Goal: Task Accomplishment & Management: Use online tool/utility

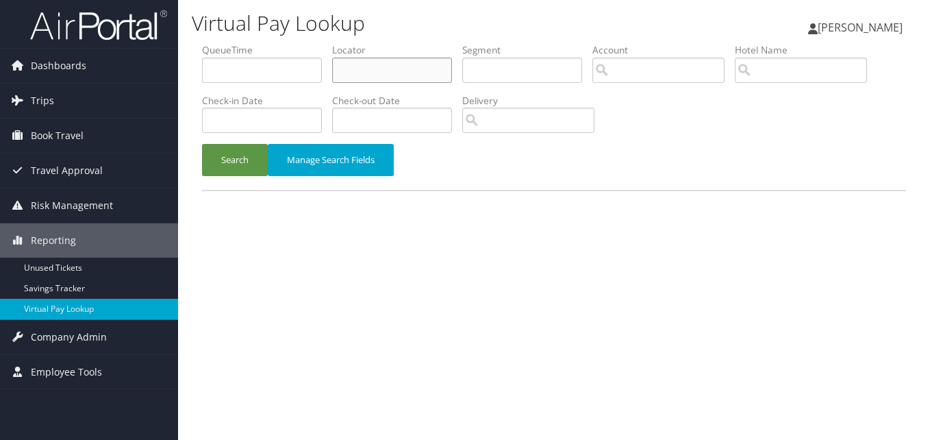
click at [366, 62] on input "text" at bounding box center [392, 70] width 120 height 25
paste input "EYIUTN"
type input "EYIUTN"
click at [202, 144] on button "Search" at bounding box center [235, 160] width 66 height 32
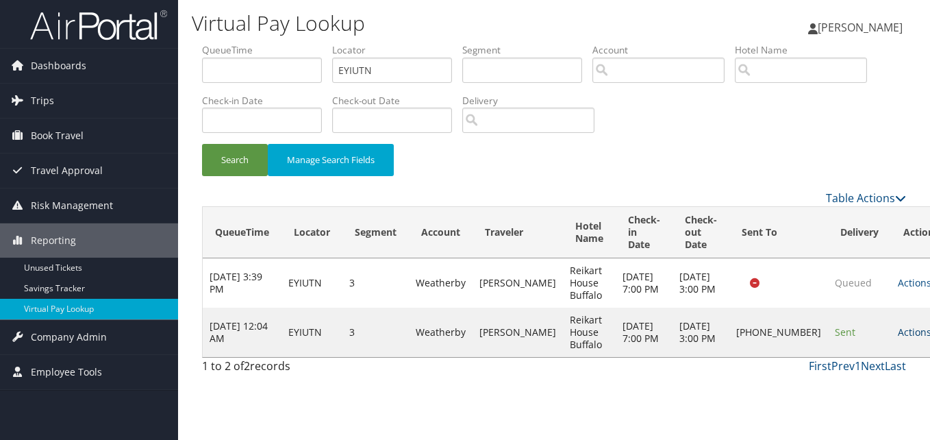
click at [898, 338] on link "Actions" at bounding box center [919, 331] width 43 height 13
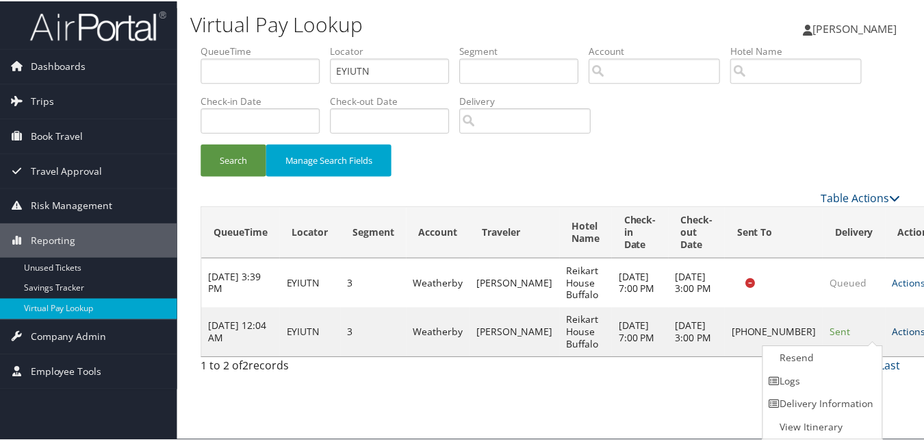
scroll to position [1, 0]
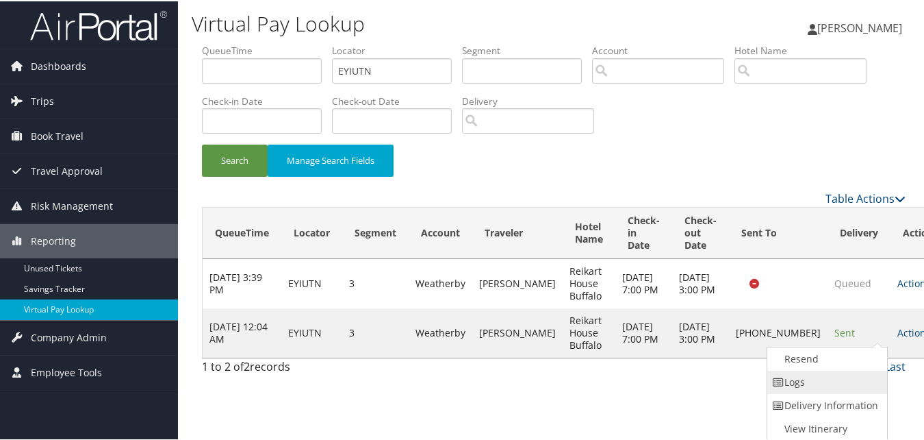
click at [826, 379] on link "Logs" at bounding box center [826, 380] width 117 height 23
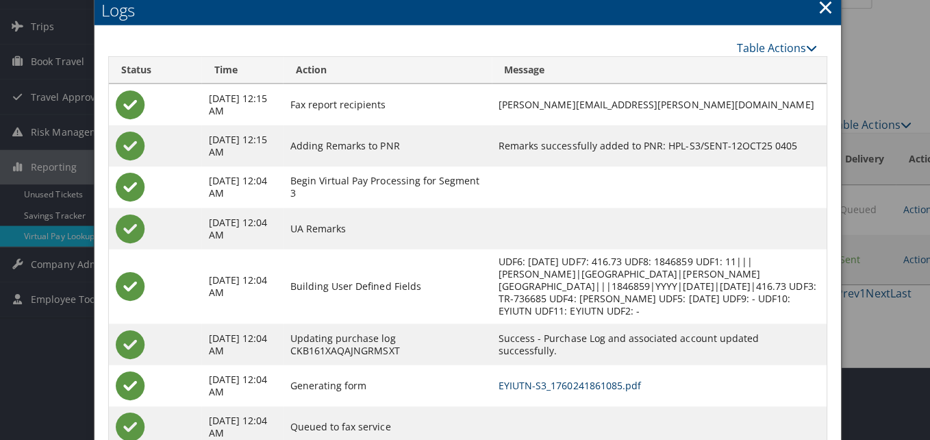
scroll to position [0, 0]
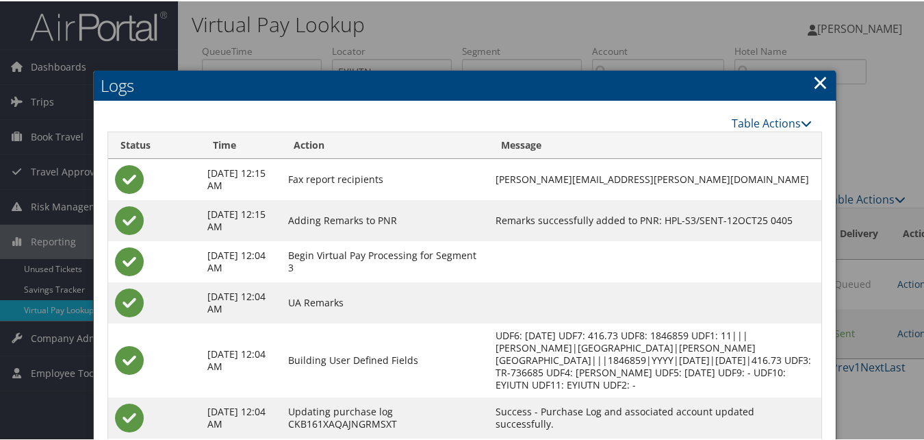
click at [816, 80] on link "×" at bounding box center [821, 80] width 16 height 27
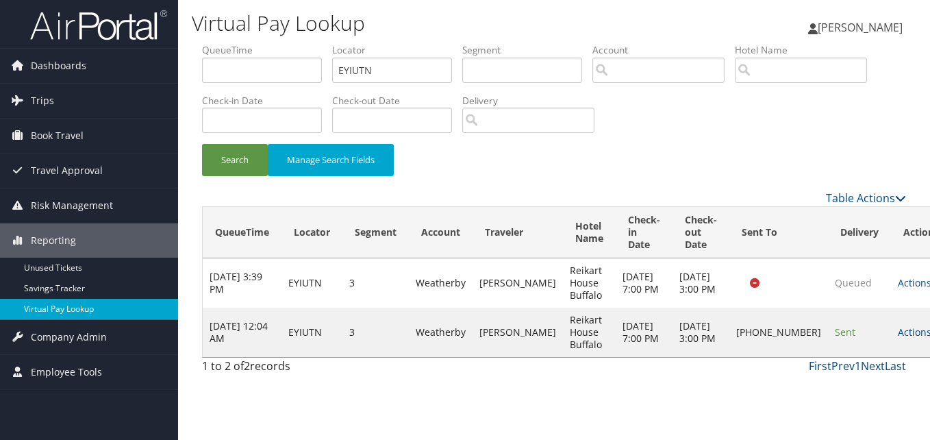
click at [33, 312] on link "Virtual Pay Lookup" at bounding box center [89, 309] width 178 height 21
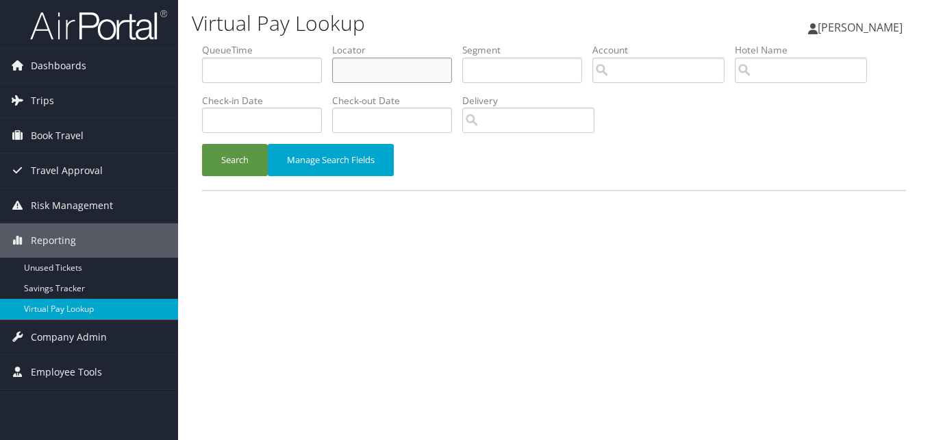
click at [389, 69] on input "text" at bounding box center [392, 70] width 120 height 25
paste input "HAXHTP"
type input "HAXHTP"
click at [202, 144] on button "Search" at bounding box center [235, 160] width 66 height 32
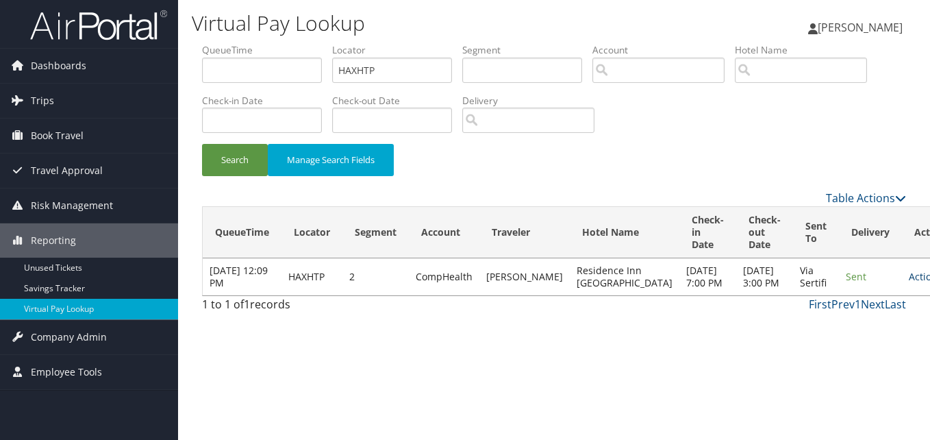
click at [909, 283] on link "Actions" at bounding box center [930, 276] width 43 height 13
click at [850, 334] on link "Logs" at bounding box center [847, 331] width 86 height 23
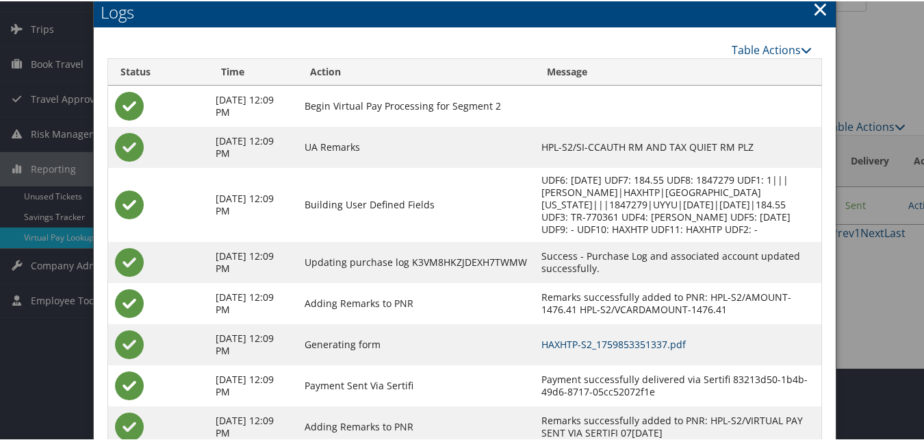
scroll to position [49, 0]
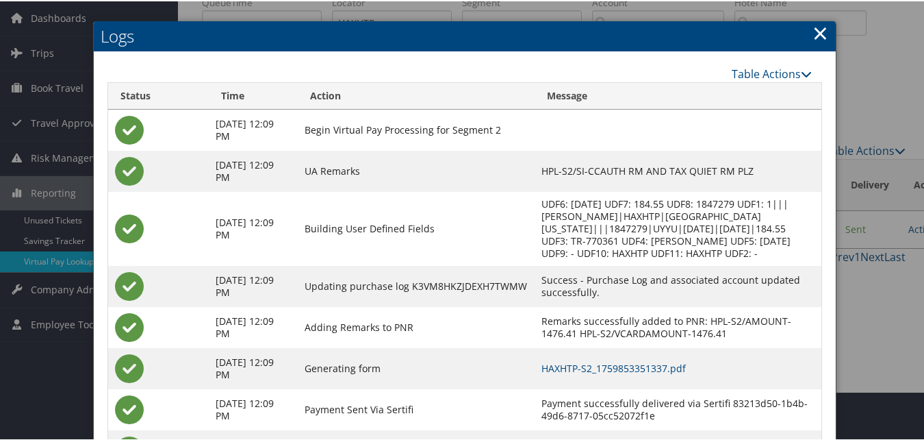
drag, startPoint x: 817, startPoint y: 31, endPoint x: 790, endPoint y: 58, distance: 37.8
click at [817, 31] on link "×" at bounding box center [821, 31] width 16 height 27
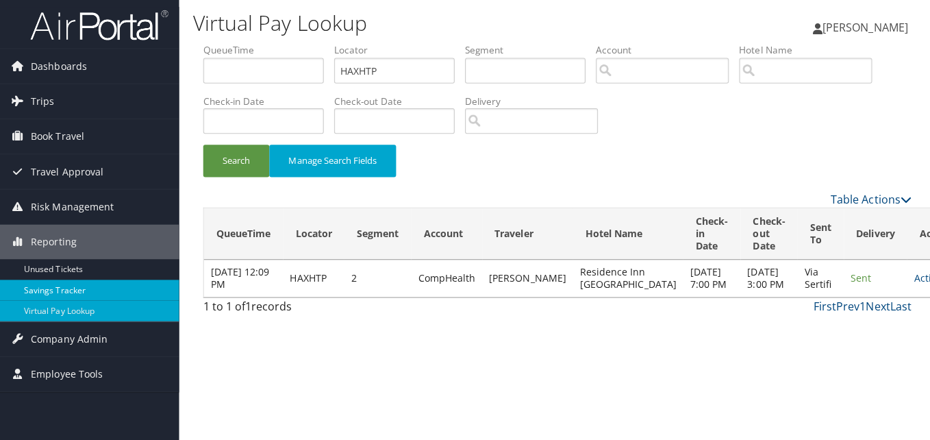
scroll to position [0, 0]
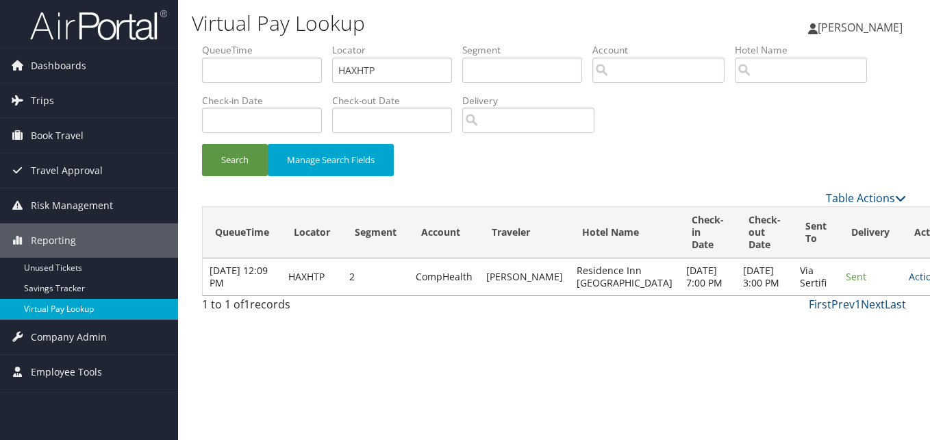
click at [67, 307] on link "Virtual Pay Lookup" at bounding box center [89, 309] width 178 height 21
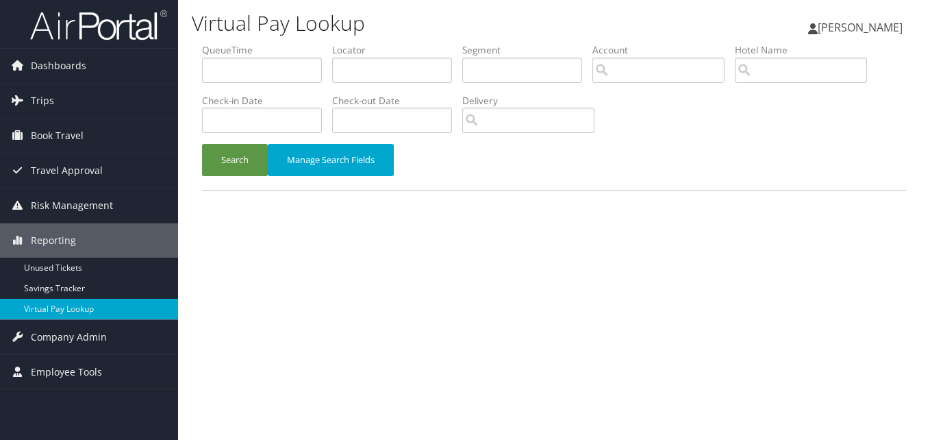
click at [444, 245] on div "Virtual Pay Lookup Luke Perry Luke Perry My Settings Travel Agency Contacts Vie…" at bounding box center [554, 220] width 752 height 440
click at [384, 77] on input "text" at bounding box center [392, 70] width 120 height 25
paste input "MOLUAU"
type input "MOLUAU"
click at [202, 144] on button "Search" at bounding box center [235, 160] width 66 height 32
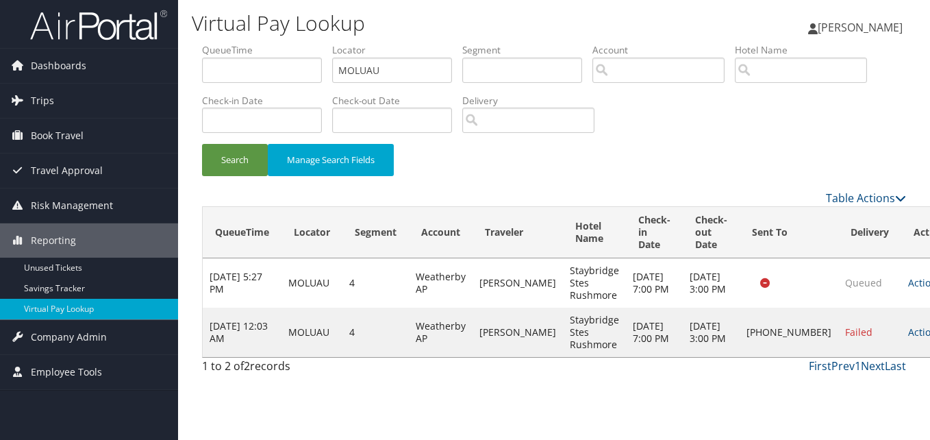
click at [598, 172] on div "Search Manage Search Fields" at bounding box center [554, 167] width 724 height 46
click at [908, 336] on link "Actions" at bounding box center [929, 331] width 43 height 13
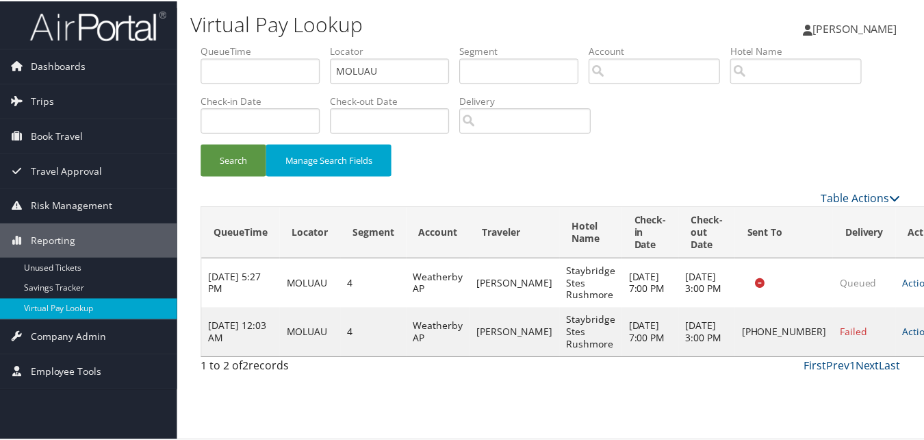
scroll to position [1, 0]
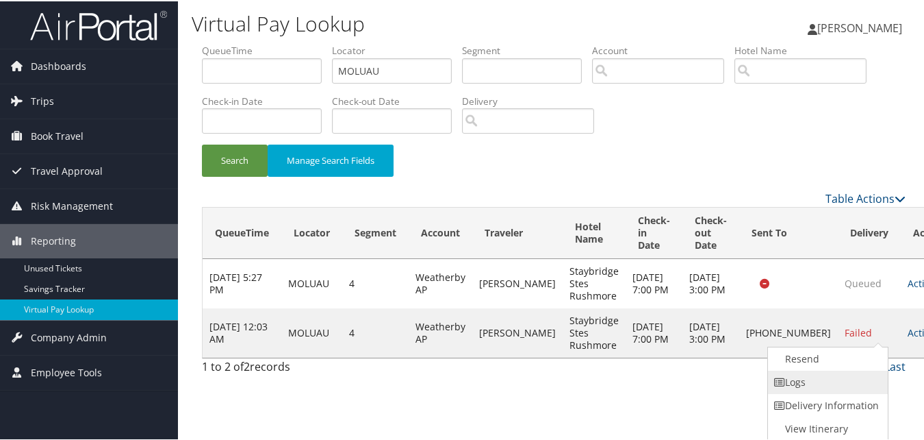
click at [804, 379] on link "Logs" at bounding box center [826, 380] width 117 height 23
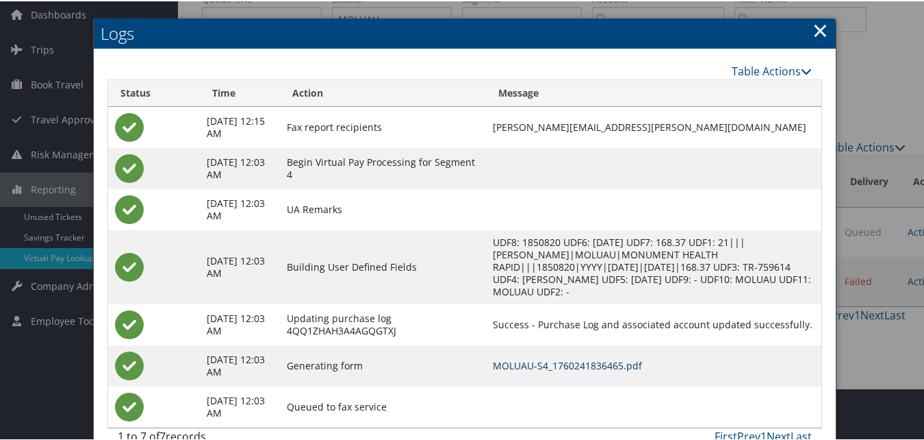
scroll to position [8, 0]
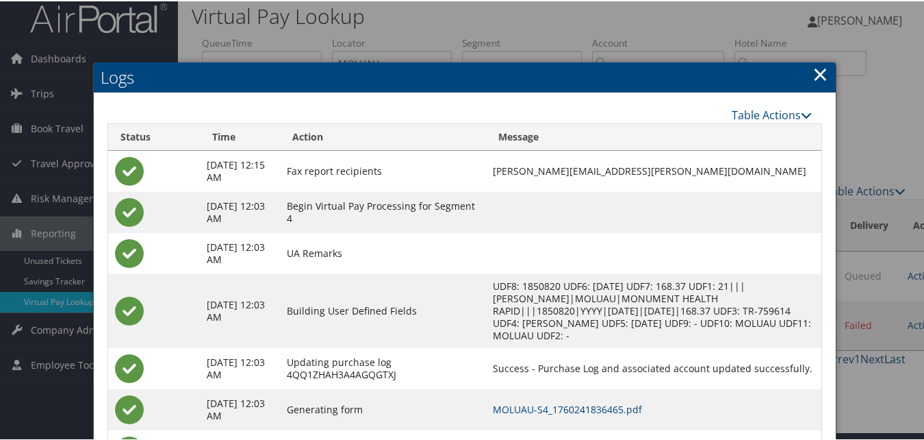
click at [818, 76] on link "×" at bounding box center [821, 72] width 16 height 27
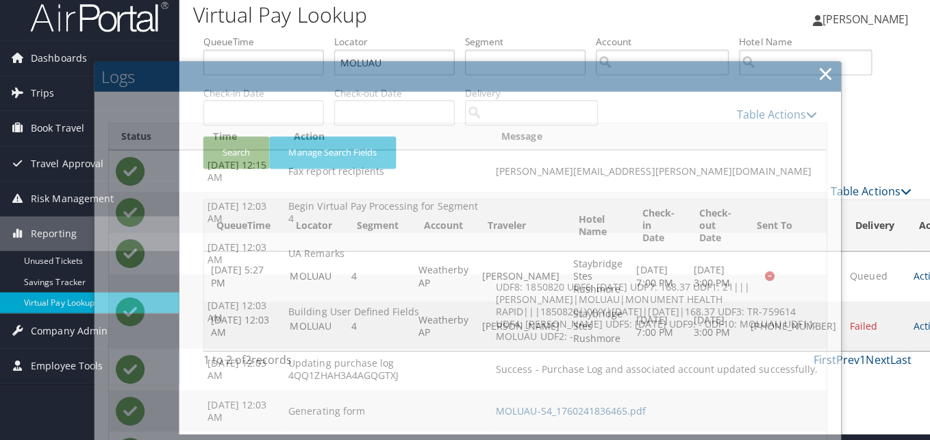
scroll to position [0, 0]
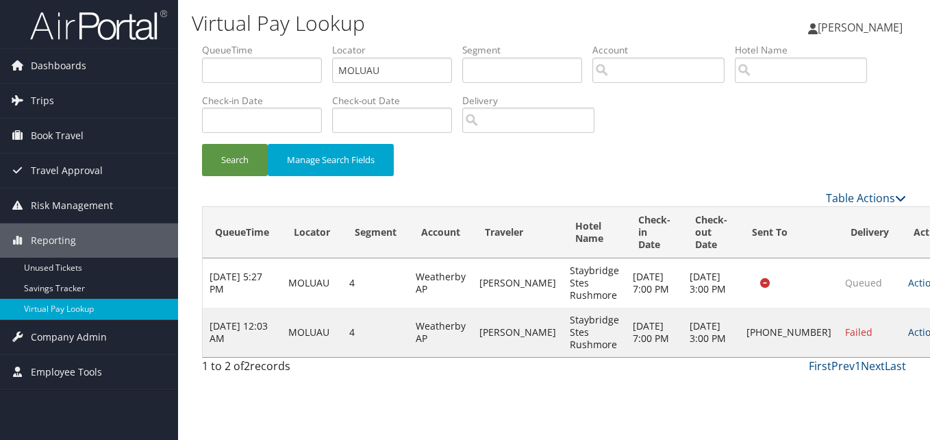
click at [579, 169] on div "Search Manage Search Fields" at bounding box center [554, 167] width 724 height 46
click at [908, 338] on link "Actions" at bounding box center [929, 331] width 43 height 13
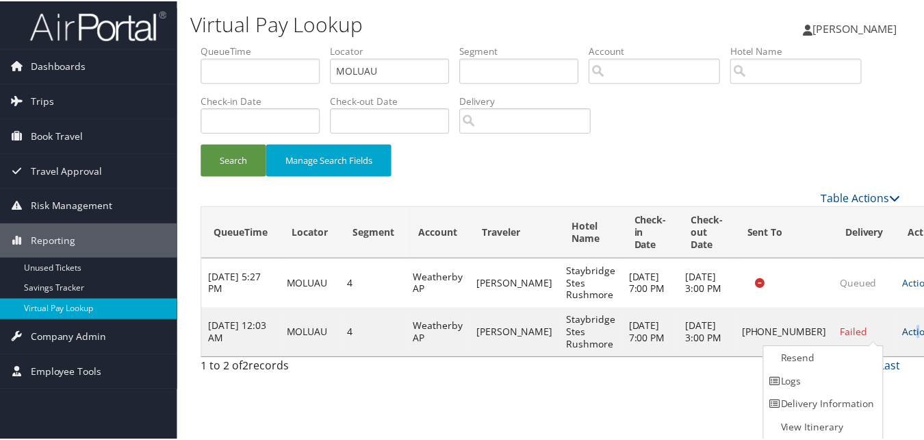
scroll to position [1, 0]
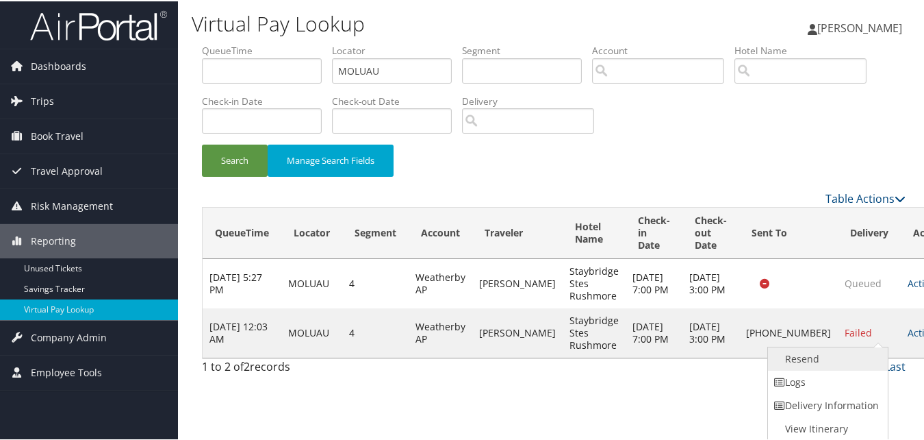
drag, startPoint x: 865, startPoint y: 341, endPoint x: 817, endPoint y: 361, distance: 51.9
click at [817, 361] on link "Resend" at bounding box center [826, 357] width 117 height 23
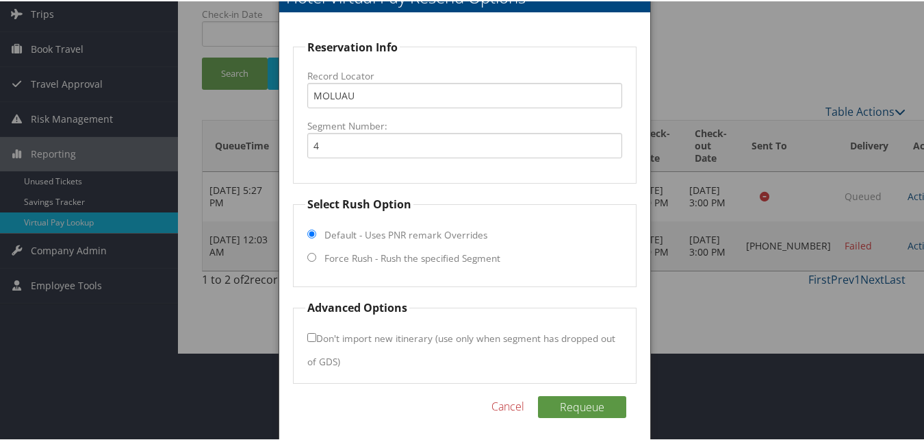
scroll to position [92, 0]
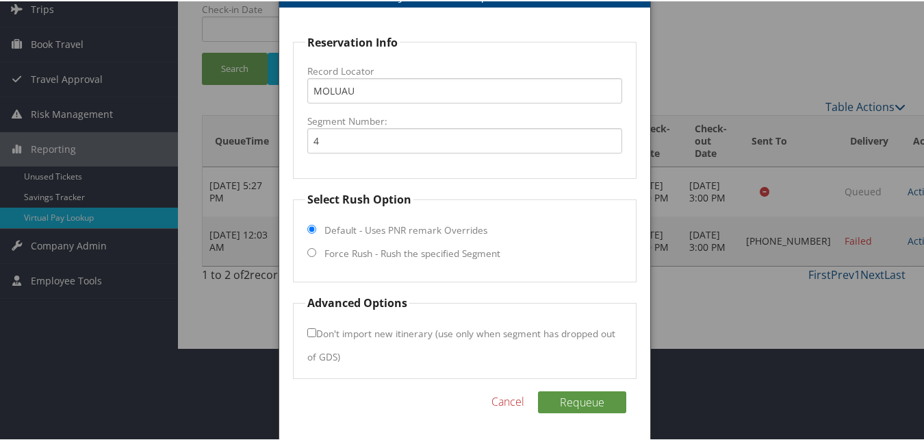
click at [313, 251] on input "Force Rush - Rush the specified Segment" at bounding box center [311, 250] width 9 height 9
radio input "true"
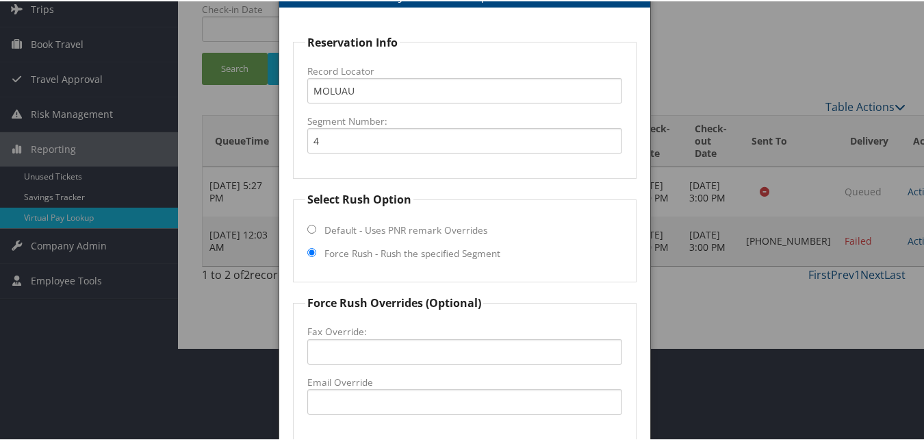
click at [528, 245] on fieldset "Select Rush Option Default - Uses PNR remark Overrides Force Rush - Rush the sp…" at bounding box center [464, 235] width 343 height 91
click at [351, 392] on input "Email Override" at bounding box center [464, 400] width 314 height 25
paste input "fd.sb.rap@gmail.com"
type input "fd.sb.rap@gmail.com"
click at [572, 233] on fieldset "Select Rush Option Default - Uses PNR remark Overrides Force Rush - Rush the sp…" at bounding box center [464, 235] width 343 height 91
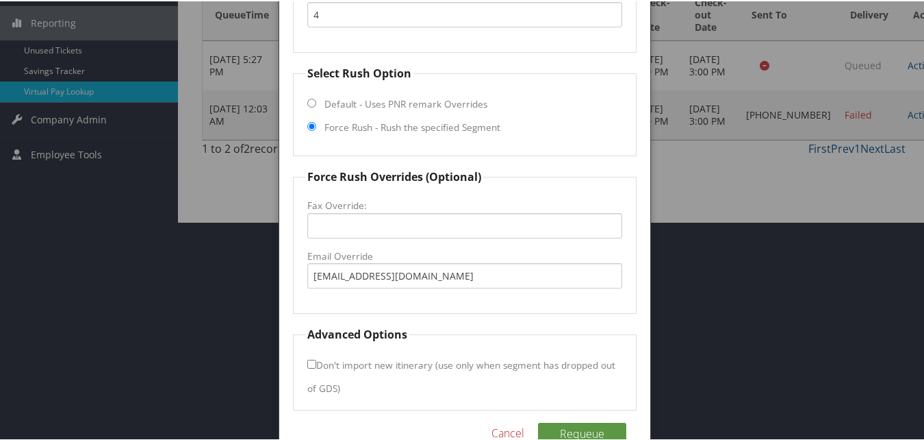
scroll to position [250, 0]
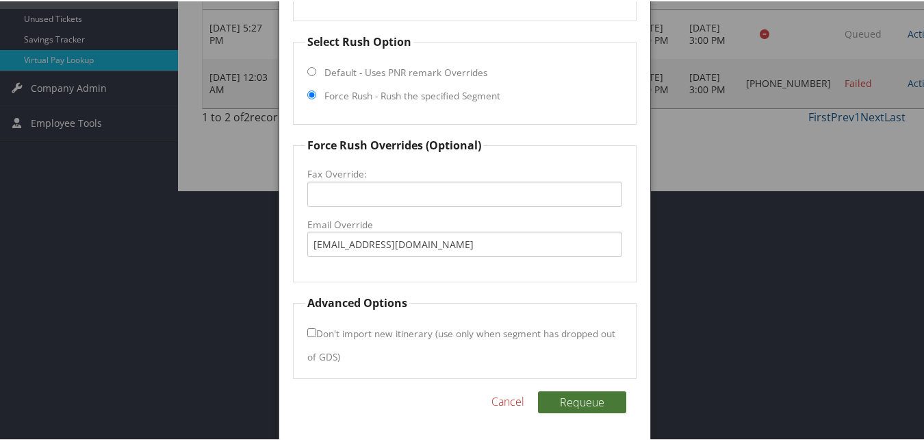
click at [582, 401] on button "Requeue" at bounding box center [582, 401] width 88 height 22
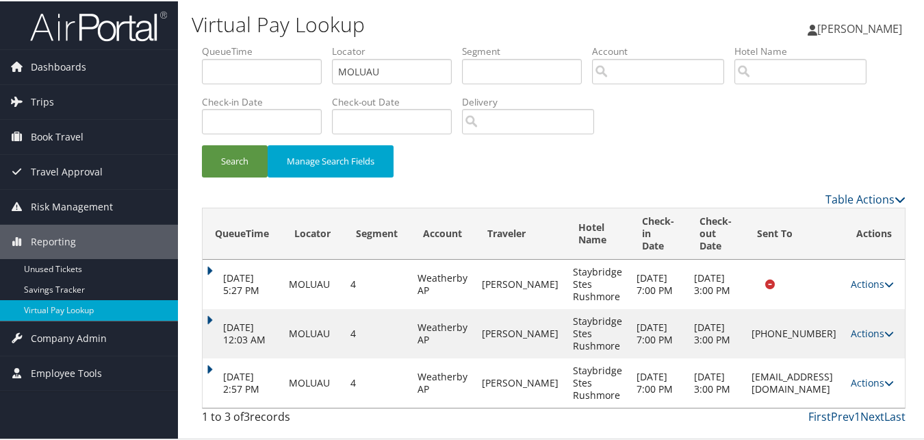
scroll to position [0, 0]
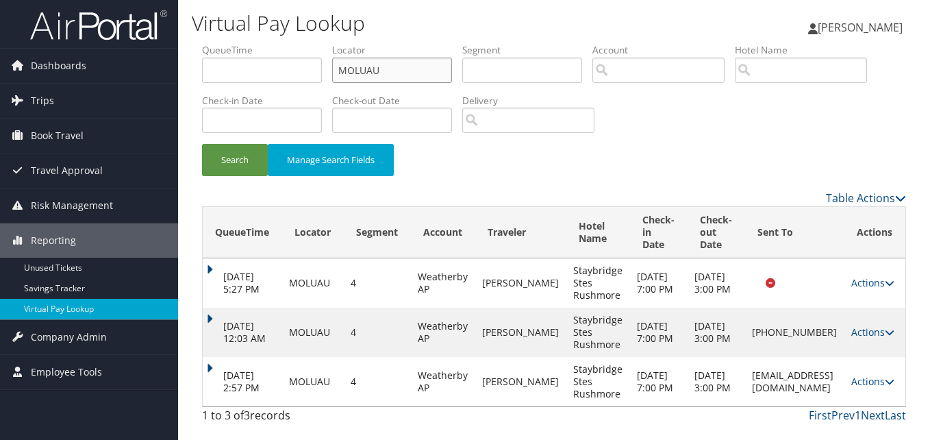
drag, startPoint x: 357, startPoint y: 67, endPoint x: 204, endPoint y: 67, distance: 152.7
click at [207, 43] on ul "QueueTime Locator MOLUAU Segment Account Traveler Hotel Name Check-in Date Chec…" at bounding box center [554, 43] width 704 height 0
paste input "LODUWI"
click at [202, 144] on button "Search" at bounding box center [235, 160] width 66 height 32
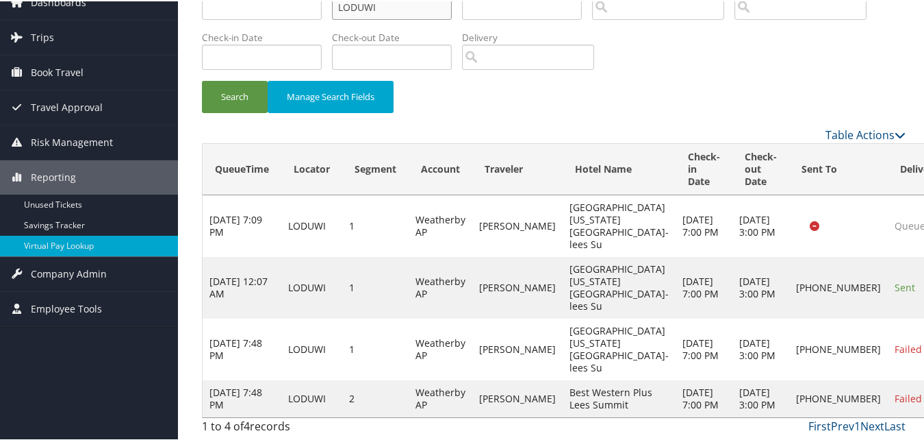
scroll to position [126, 0]
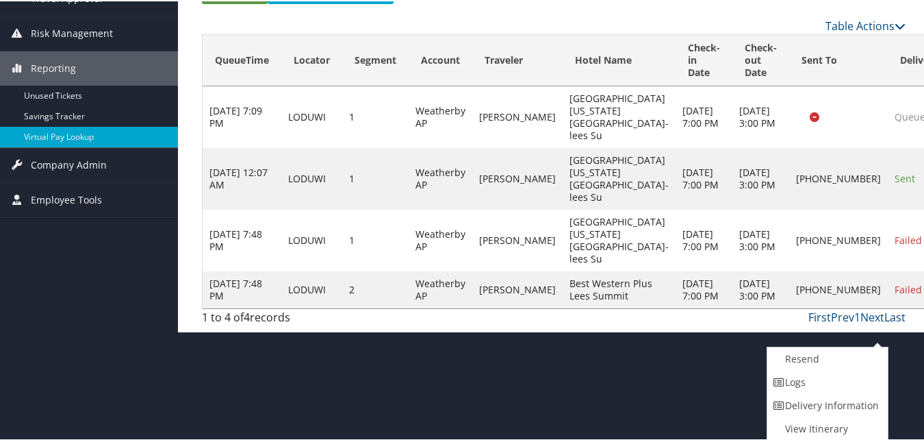
drag, startPoint x: 807, startPoint y: 385, endPoint x: 844, endPoint y: 379, distance: 37.4
click at [806, 385] on link "Logs" at bounding box center [826, 380] width 117 height 23
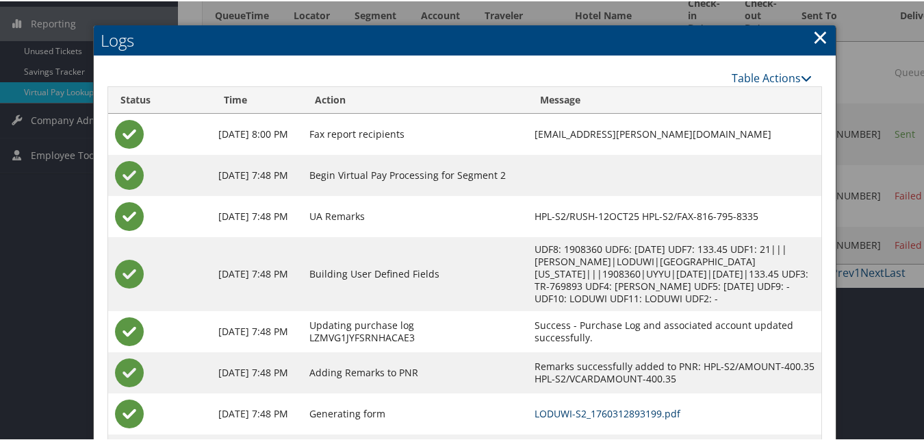
scroll to position [153, 0]
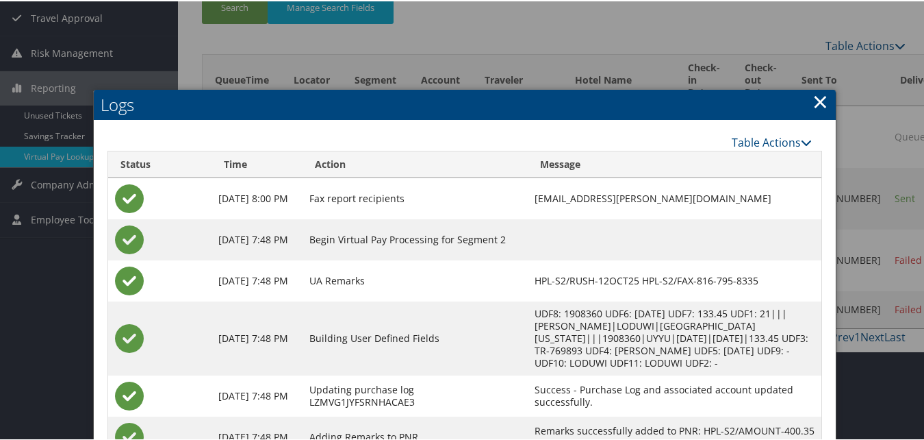
click at [820, 103] on link "×" at bounding box center [821, 99] width 16 height 27
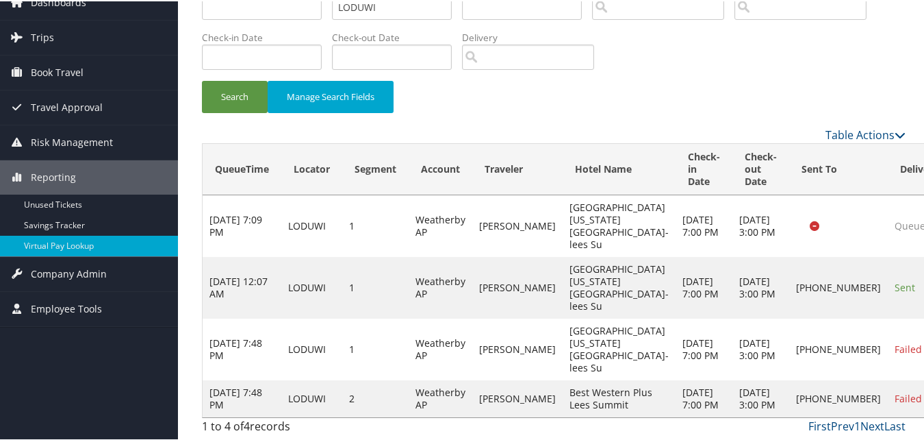
scroll to position [126, 0]
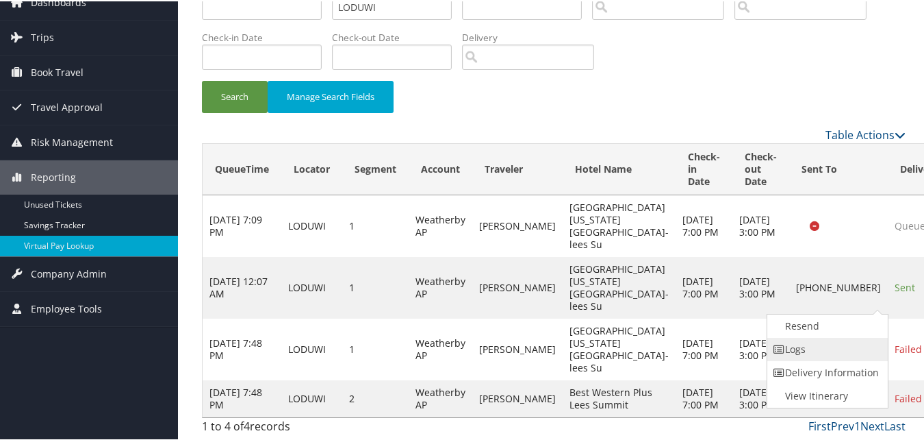
click at [815, 336] on link "Logs" at bounding box center [826, 347] width 117 height 23
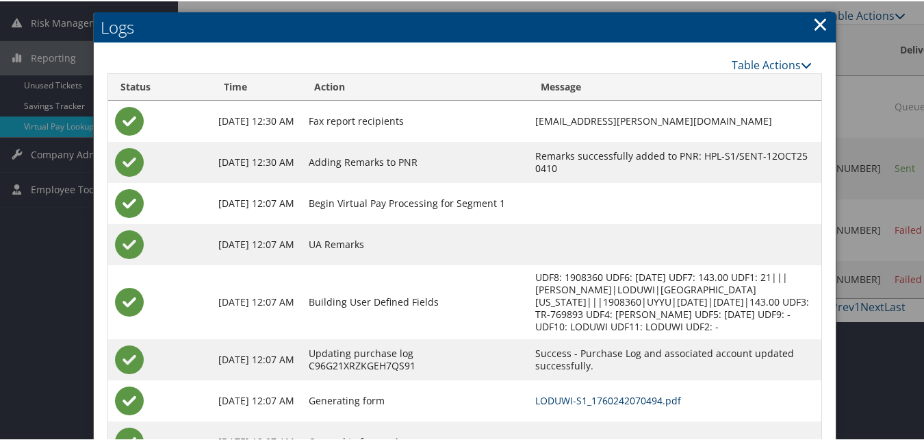
scroll to position [106, 0]
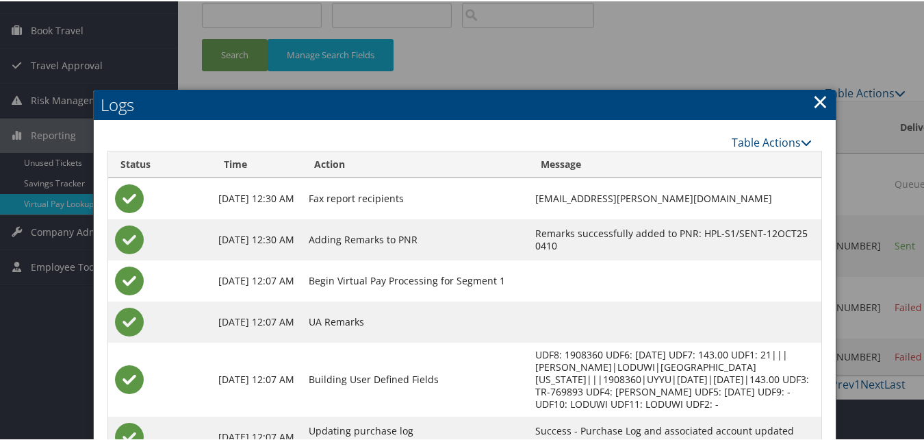
drag, startPoint x: 817, startPoint y: 97, endPoint x: 844, endPoint y: 121, distance: 36.4
click at [817, 97] on link "×" at bounding box center [821, 99] width 16 height 27
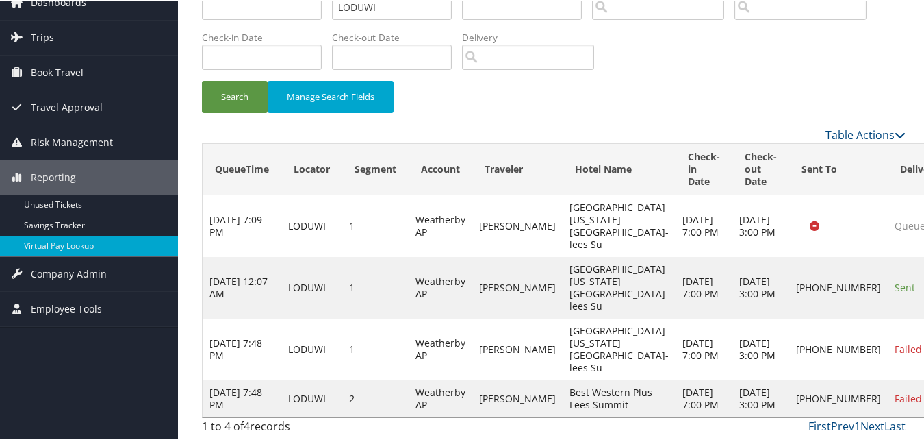
scroll to position [126, 0]
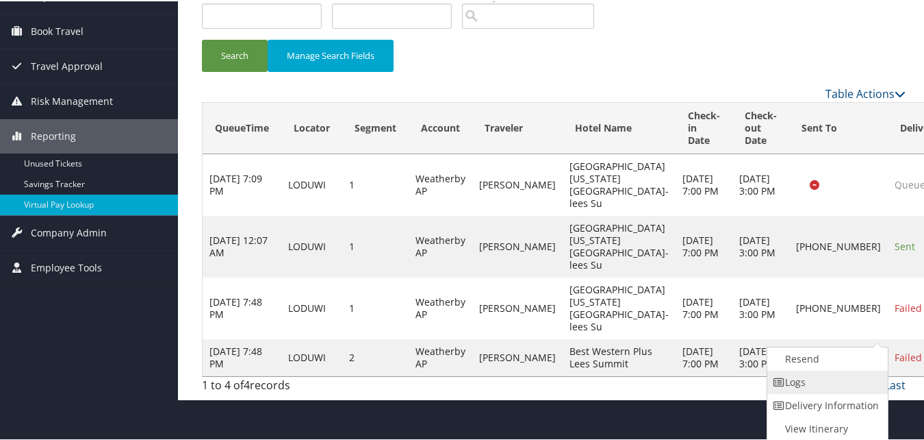
click at [826, 369] on link "Logs" at bounding box center [826, 380] width 117 height 23
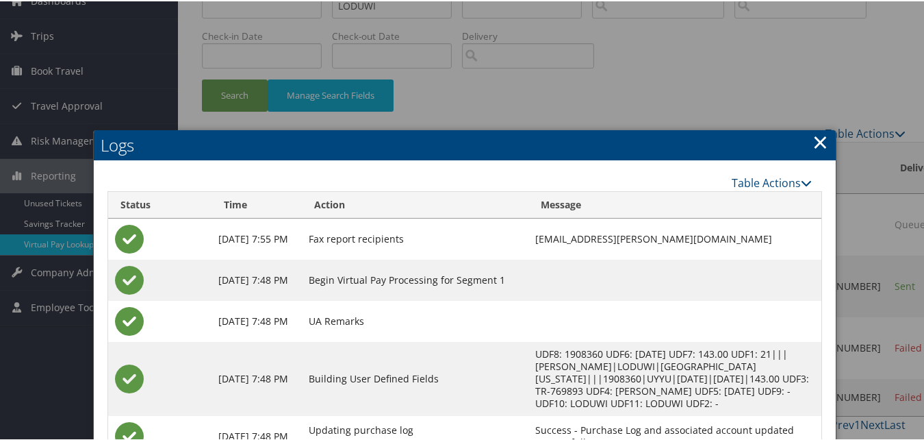
scroll to position [65, 0]
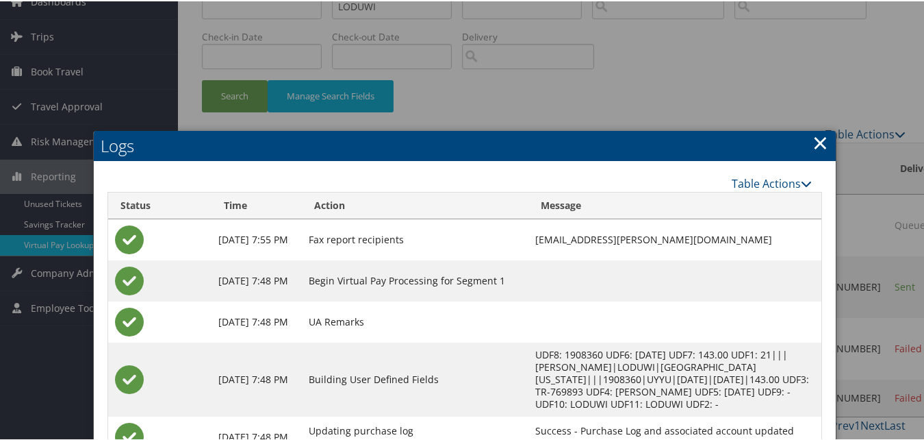
click at [817, 144] on link "×" at bounding box center [821, 140] width 16 height 27
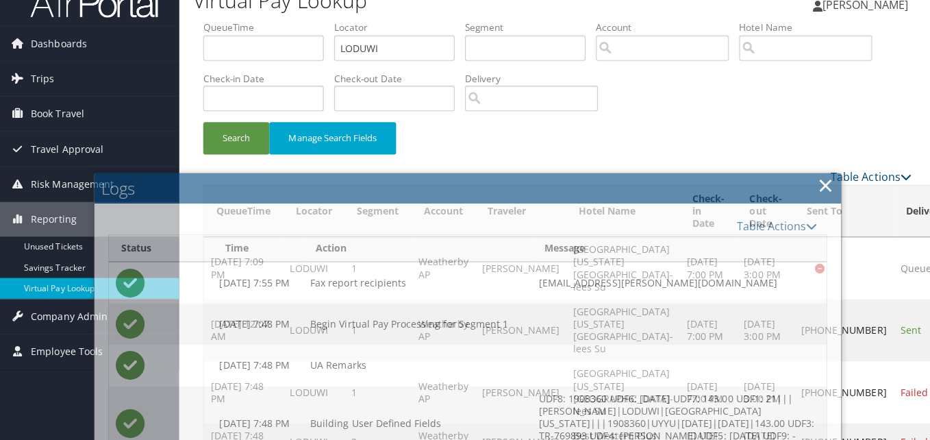
scroll to position [0, 0]
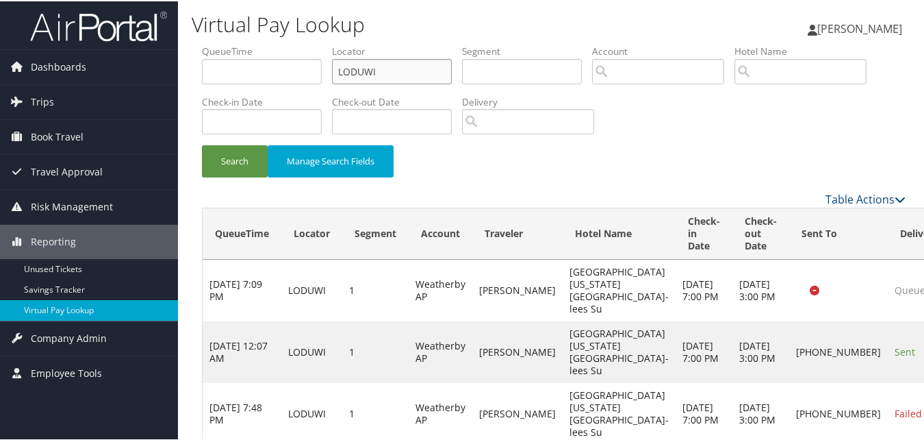
drag, startPoint x: 402, startPoint y: 60, endPoint x: 197, endPoint y: 55, distance: 204.8
click at [202, 55] on form "QueueTime Locator LODUWI Segment Account Traveler Hotel Name Check-in Date Chec…" at bounding box center [554, 116] width 704 height 147
paste input "RCUNP"
click at [202, 144] on button "Search" at bounding box center [235, 160] width 66 height 32
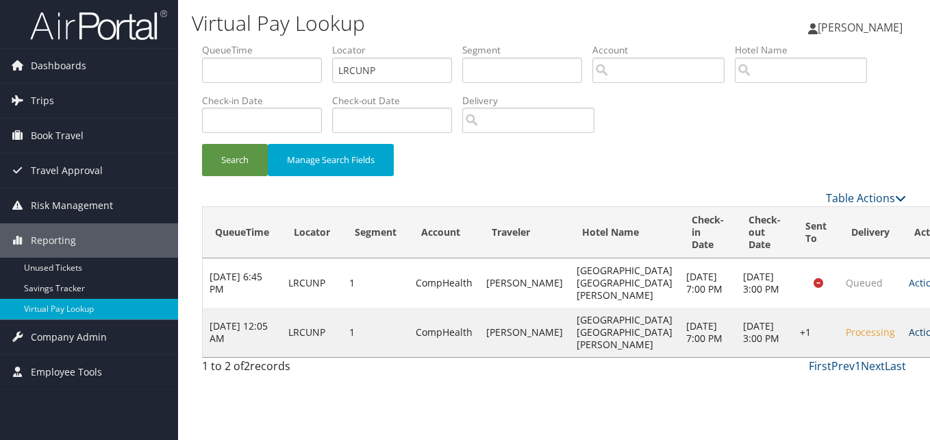
click at [909, 338] on link "Actions" at bounding box center [930, 331] width 43 height 13
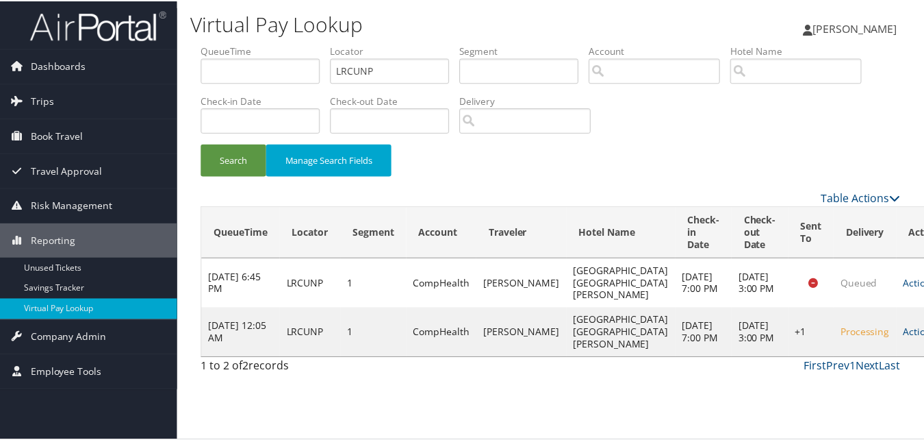
scroll to position [13, 0]
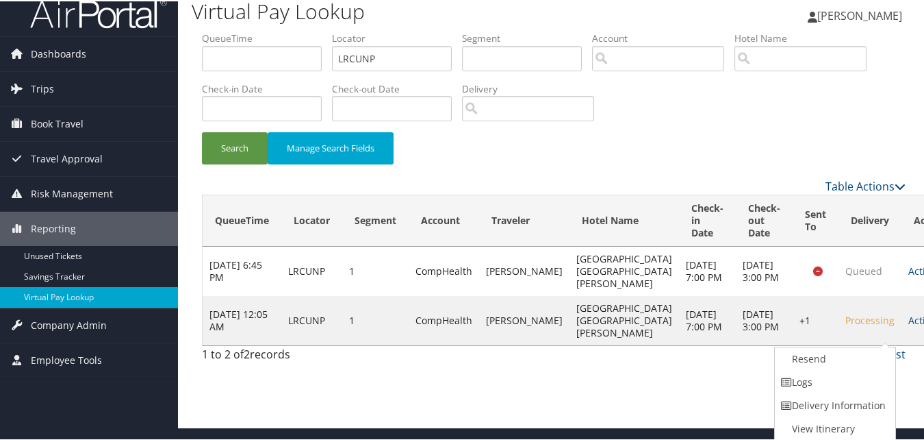
click at [836, 384] on link "Logs" at bounding box center [833, 380] width 117 height 23
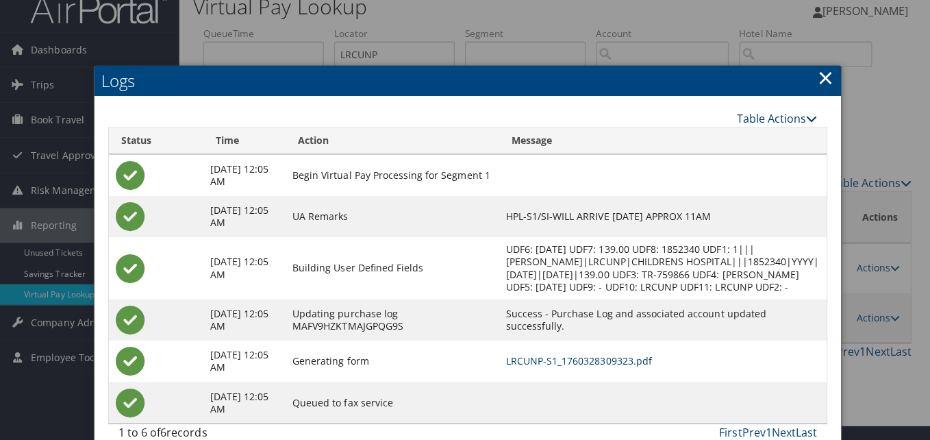
scroll to position [0, 0]
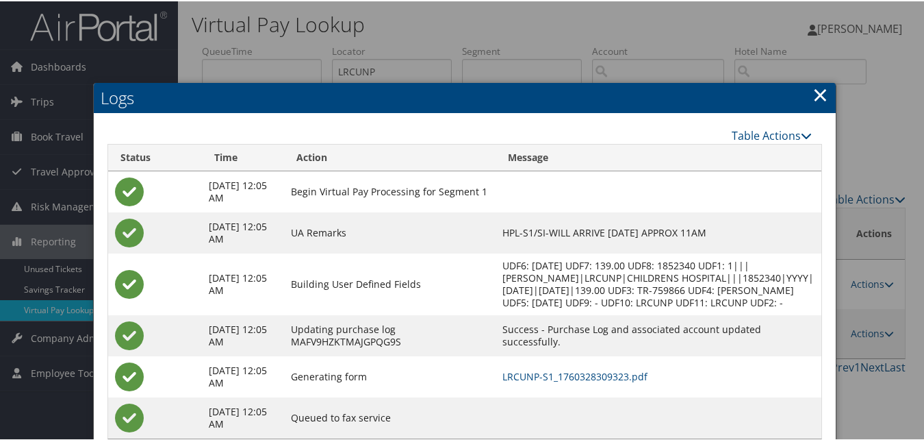
click at [813, 94] on link "×" at bounding box center [821, 92] width 16 height 27
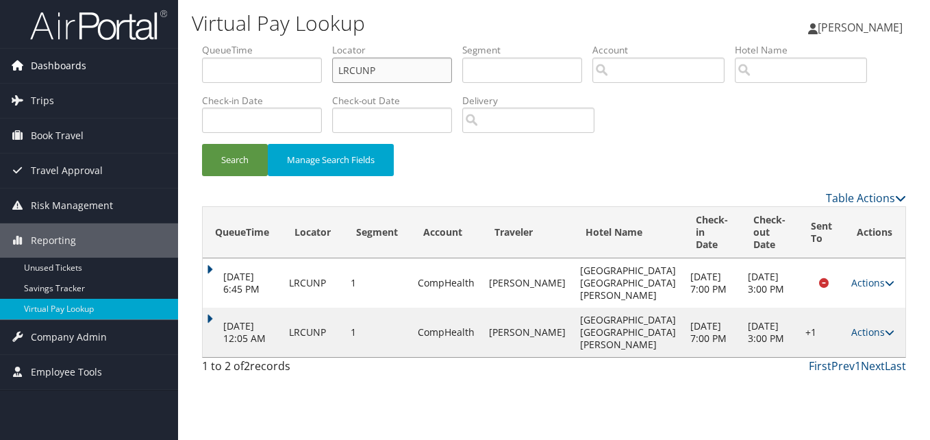
drag, startPoint x: 392, startPoint y: 75, endPoint x: 175, endPoint y: 75, distance: 217.0
click at [176, 75] on div "Dashboards AirPortal 360™ (Manager) My Travel Dashboard Trips Airtinerary® Look…" at bounding box center [465, 220] width 930 height 440
paste input "USXKED"
click at [202, 144] on button "Search" at bounding box center [235, 160] width 66 height 32
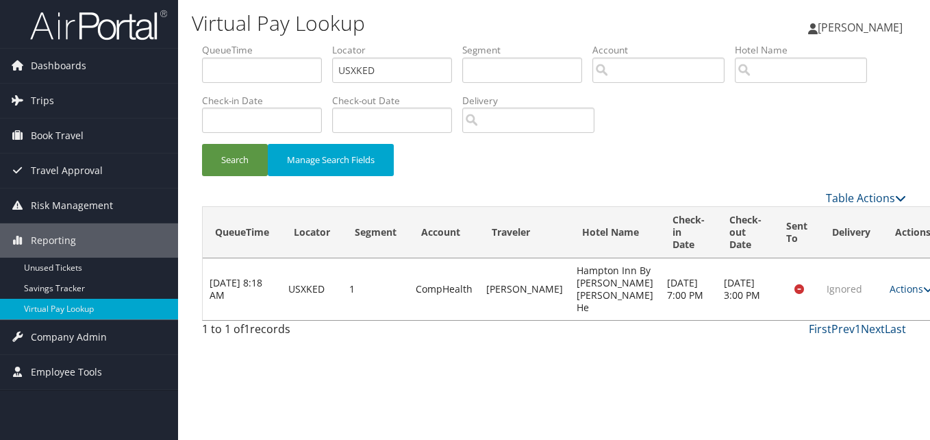
click at [579, 392] on div "Virtual Pay Lookup Luke Perry Luke Perry My Settings Travel Agency Contacts Vie…" at bounding box center [554, 220] width 752 height 440
click at [577, 171] on div "Search Manage Search Fields" at bounding box center [554, 167] width 724 height 46
click at [889, 295] on link "Actions" at bounding box center [910, 288] width 43 height 13
click at [844, 334] on link "Logs" at bounding box center [847, 338] width 86 height 23
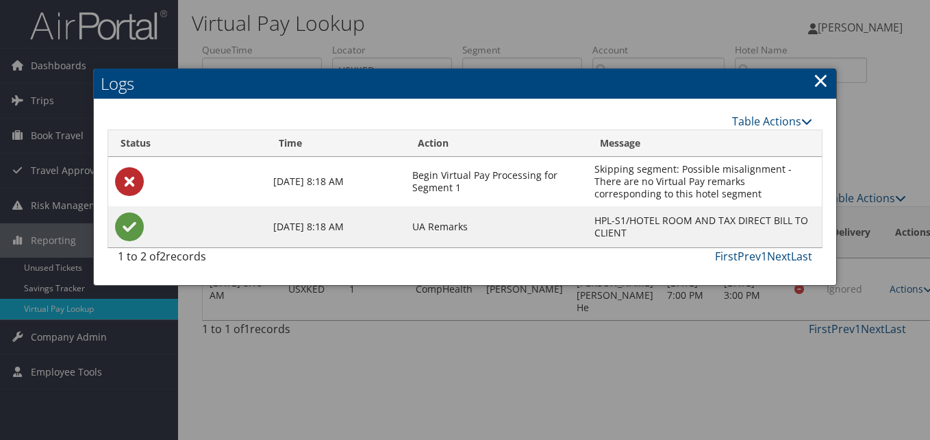
click at [528, 123] on div "Table Actions" at bounding box center [554, 121] width 516 height 16
drag, startPoint x: 825, startPoint y: 74, endPoint x: 825, endPoint y: 97, distance: 23.3
click at [825, 75] on link "×" at bounding box center [821, 79] width 16 height 27
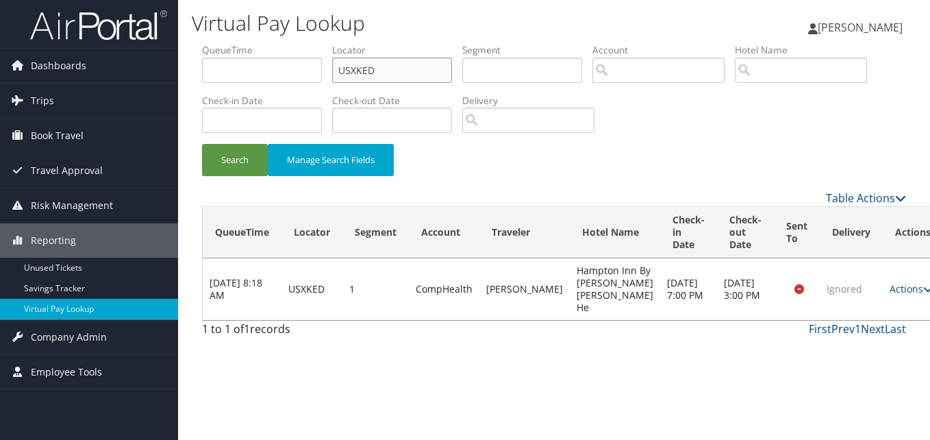
click at [398, 68] on input "USXKED" at bounding box center [392, 70] width 120 height 25
click at [202, 144] on button "Search" at bounding box center [235, 160] width 66 height 32
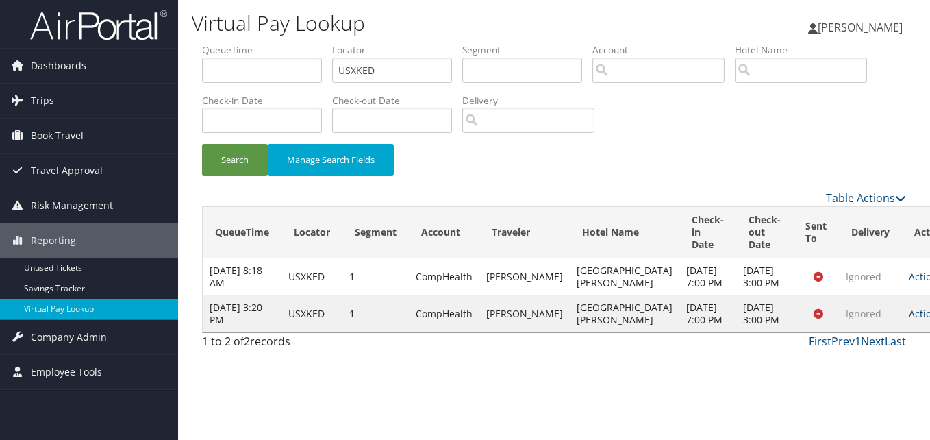
click at [909, 320] on link "Actions" at bounding box center [930, 313] width 43 height 13
click at [859, 378] on link "Logs" at bounding box center [847, 375] width 86 height 23
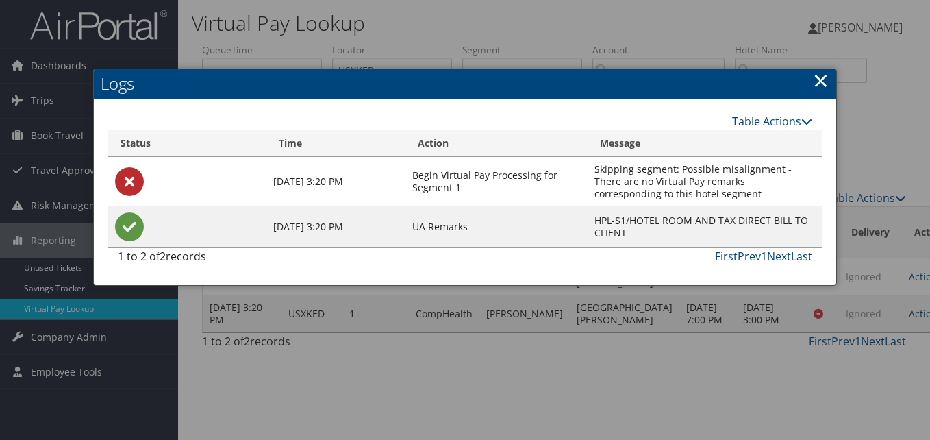
drag, startPoint x: 821, startPoint y: 77, endPoint x: 837, endPoint y: 90, distance: 21.0
click at [822, 77] on link "×" at bounding box center [821, 79] width 16 height 27
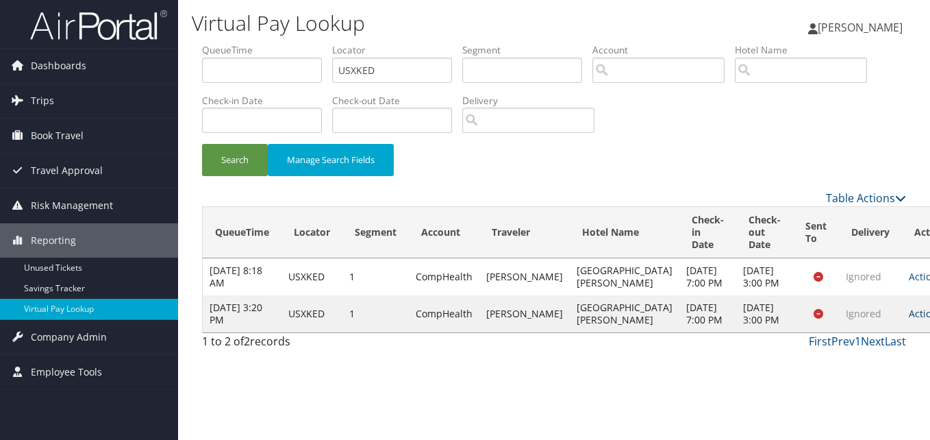
click at [909, 320] on link "Actions" at bounding box center [930, 313] width 43 height 13
click at [854, 395] on link "View Itinerary" at bounding box center [847, 398] width 86 height 23
drag, startPoint x: 390, startPoint y: 73, endPoint x: 181, endPoint y: 74, distance: 208.8
click at [202, 71] on form "QueueTime Locator USXKED Segment Account Traveler Hotel Name Check-in Date Chec…" at bounding box center [554, 116] width 704 height 147
paste input "JCRAMH"
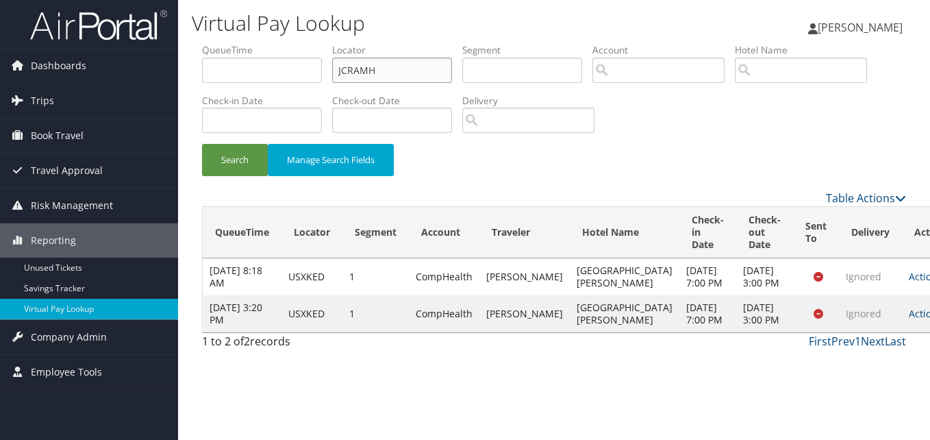
click at [202, 144] on button "Search" at bounding box center [235, 160] width 66 height 32
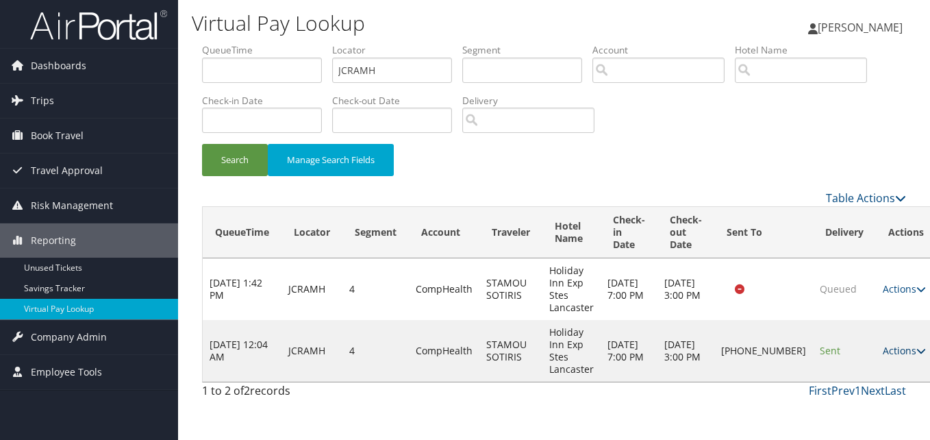
click at [883, 350] on link "Actions" at bounding box center [904, 350] width 43 height 13
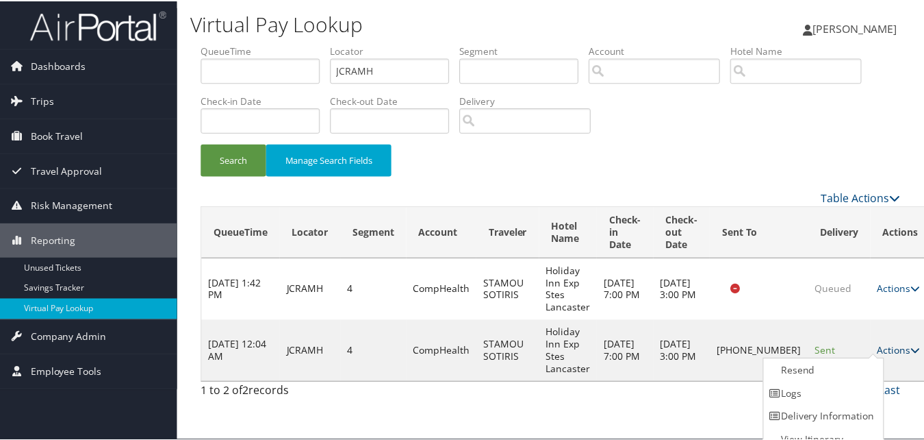
scroll to position [13, 0]
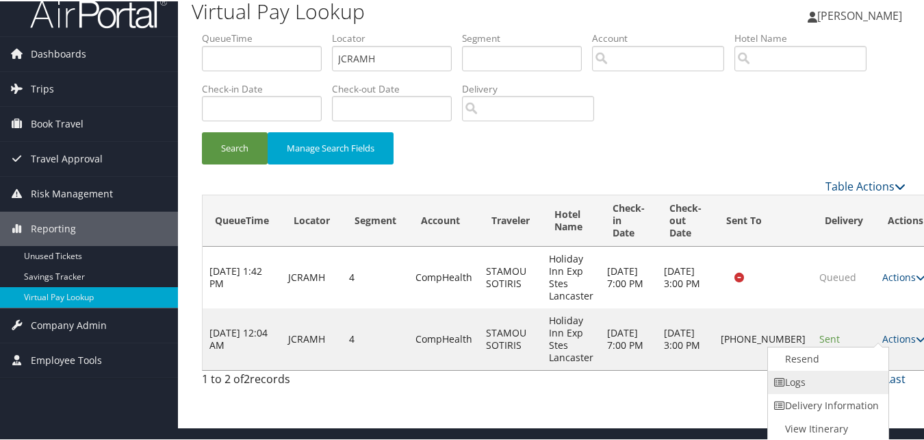
click at [822, 382] on link "Logs" at bounding box center [826, 380] width 117 height 23
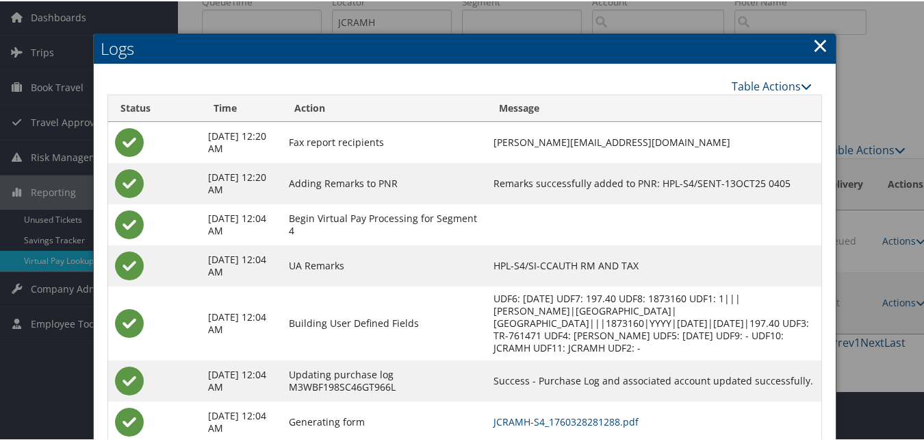
scroll to position [130, 0]
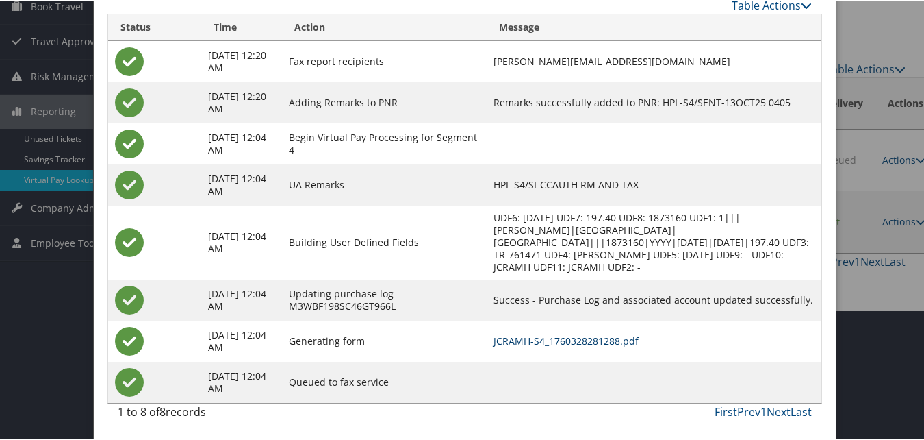
drag, startPoint x: 606, startPoint y: 342, endPoint x: 568, endPoint y: 319, distance: 44.5
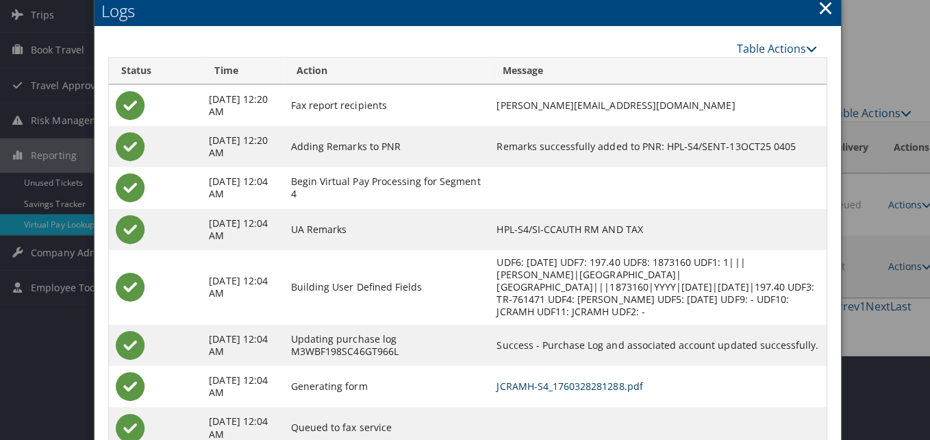
scroll to position [0, 0]
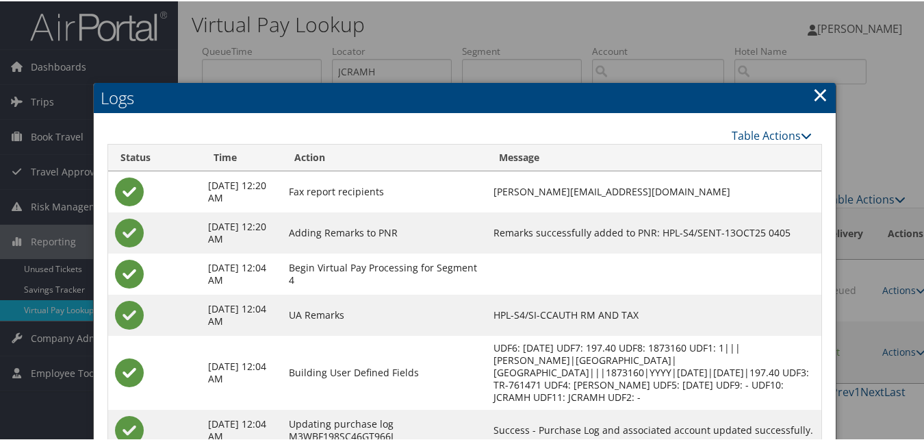
click at [813, 93] on link "×" at bounding box center [821, 92] width 16 height 27
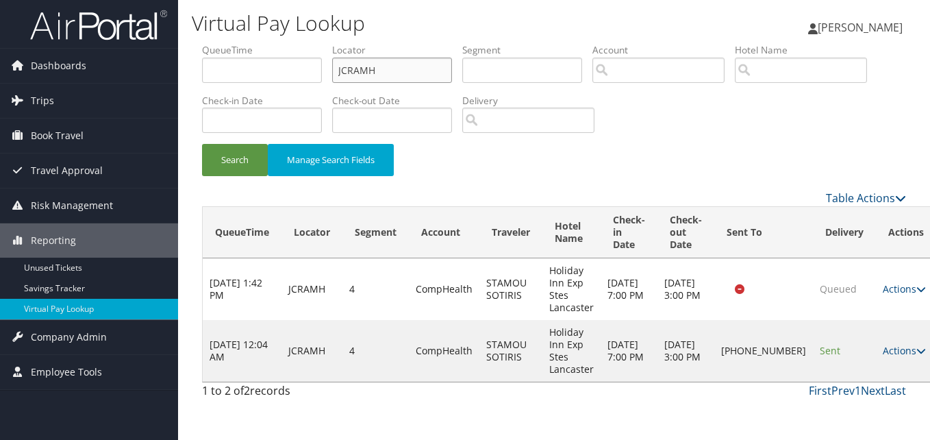
drag, startPoint x: 383, startPoint y: 73, endPoint x: 216, endPoint y: 77, distance: 166.4
click at [216, 43] on ul "QueueTime Locator JCRAMH Segment Account Traveler Hotel Name Check-in Date Chec…" at bounding box center [554, 43] width 704 height 0
paste input "SHNZXU"
click at [202, 144] on button "Search" at bounding box center [235, 160] width 66 height 32
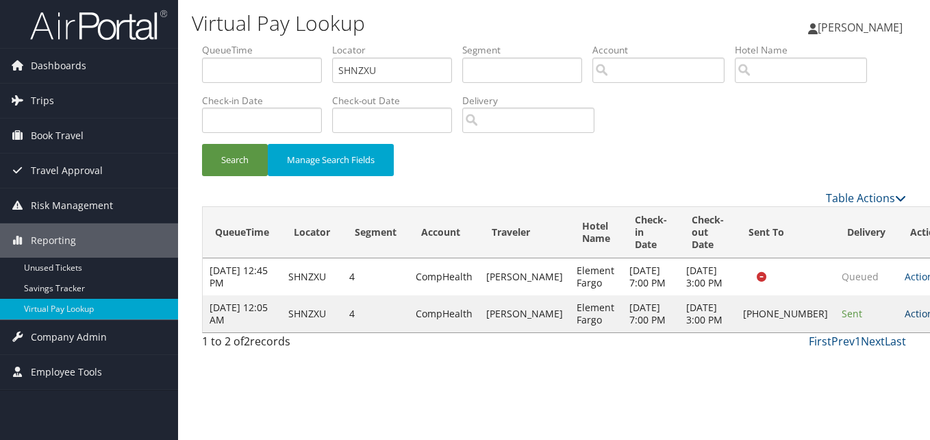
click at [904, 320] on link "Actions" at bounding box center [925, 313] width 43 height 13
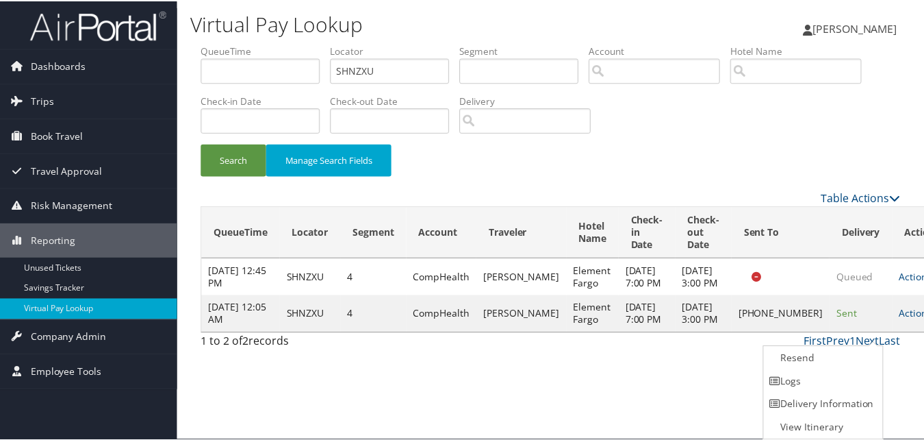
scroll to position [1, 0]
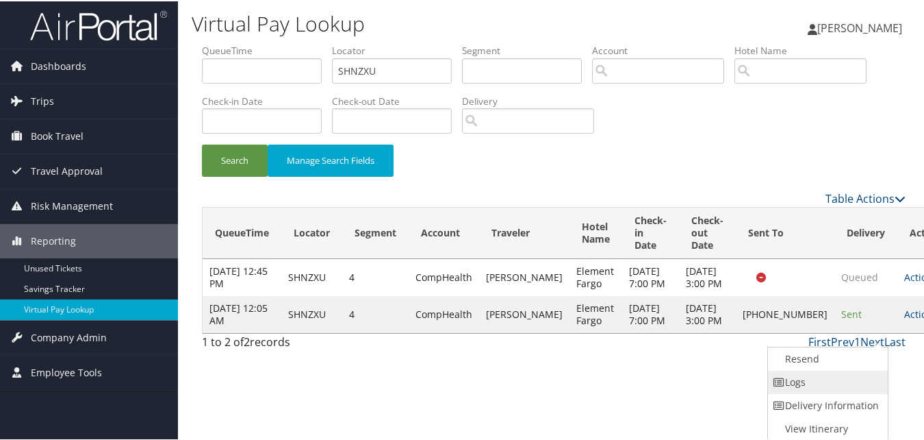
click at [820, 377] on link "Logs" at bounding box center [826, 380] width 117 height 23
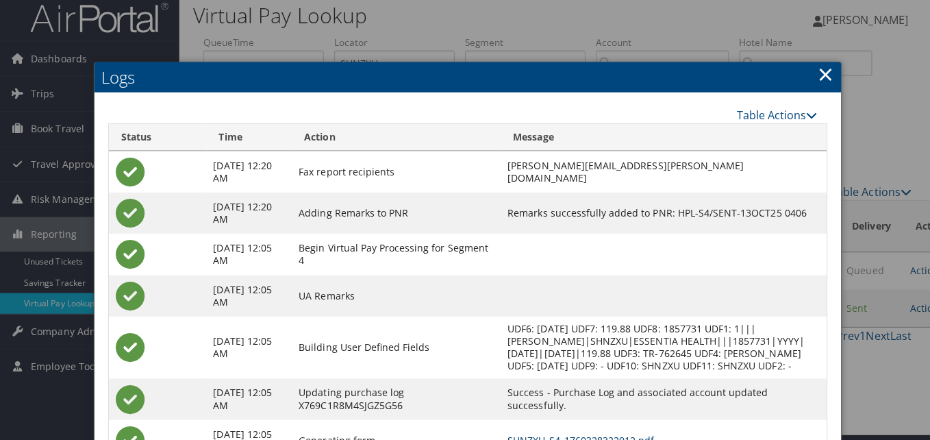
scroll to position [0, 0]
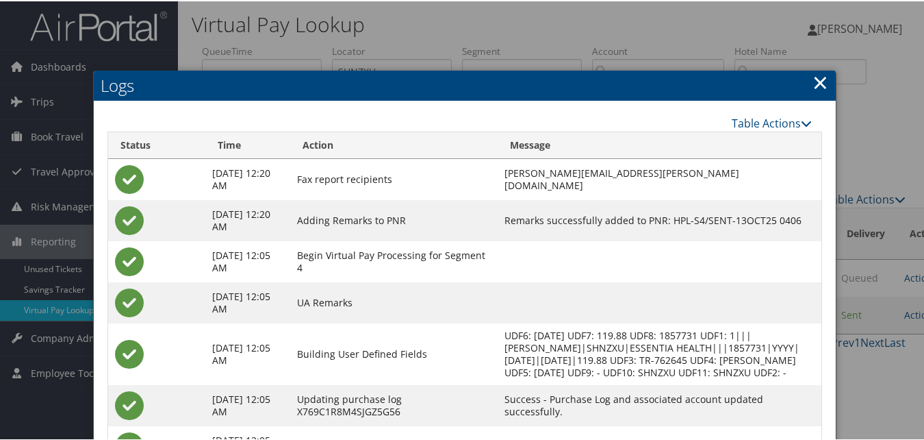
drag, startPoint x: 816, startPoint y: 86, endPoint x: 582, endPoint y: 99, distance: 234.5
click at [817, 85] on link "×" at bounding box center [821, 80] width 16 height 27
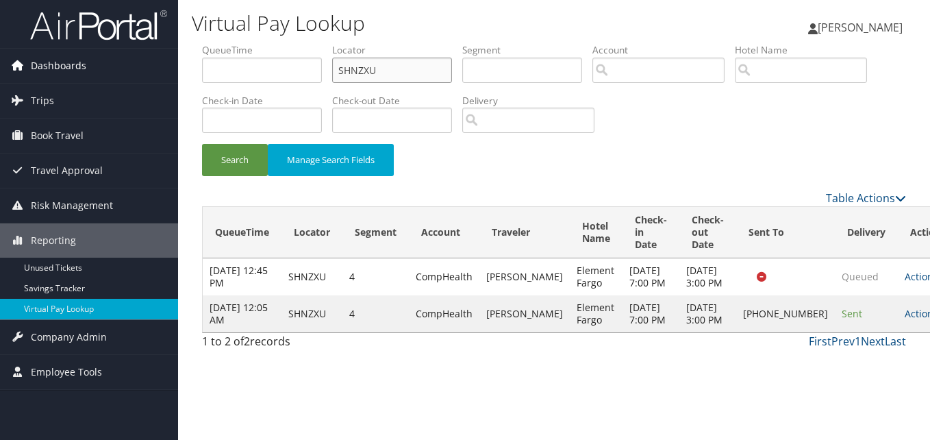
drag, startPoint x: 332, startPoint y: 73, endPoint x: 166, endPoint y: 66, distance: 165.8
click at [175, 66] on div "Dashboards AirPortal 360™ (Manager) My Travel Dashboard Trips Airtinerary® Look…" at bounding box center [465, 220] width 930 height 440
paste input "NMBYOS"
type input "NMBYOS"
click at [202, 144] on button "Search" at bounding box center [235, 160] width 66 height 32
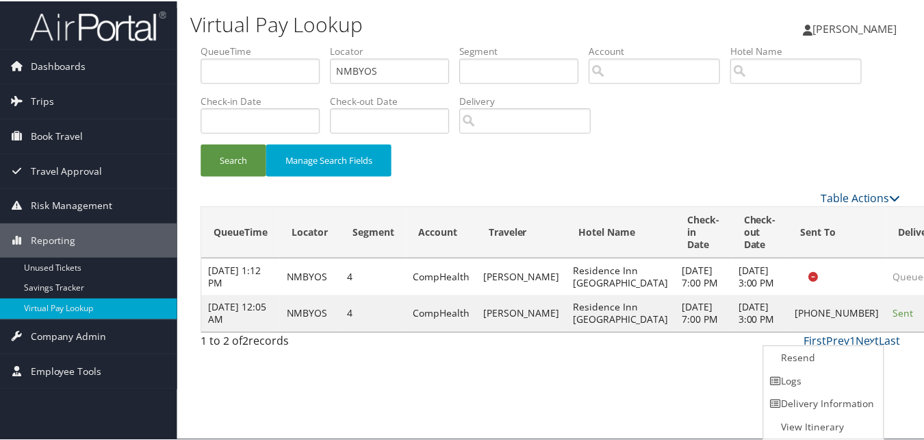
scroll to position [1, 0]
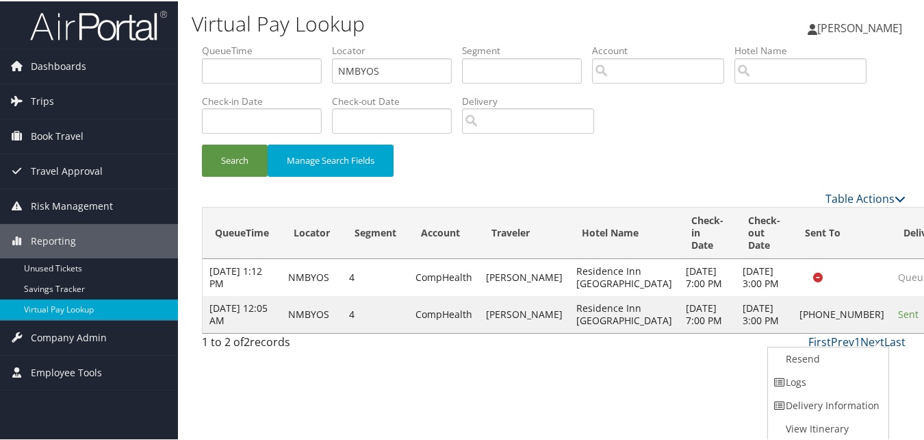
drag, startPoint x: 803, startPoint y: 378, endPoint x: 827, endPoint y: 364, distance: 27.6
click at [804, 378] on link "Logs" at bounding box center [826, 380] width 117 height 23
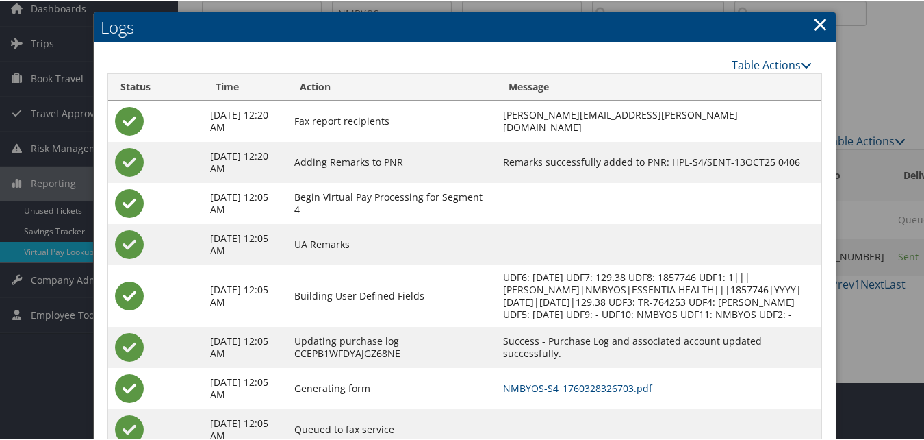
scroll to position [118, 0]
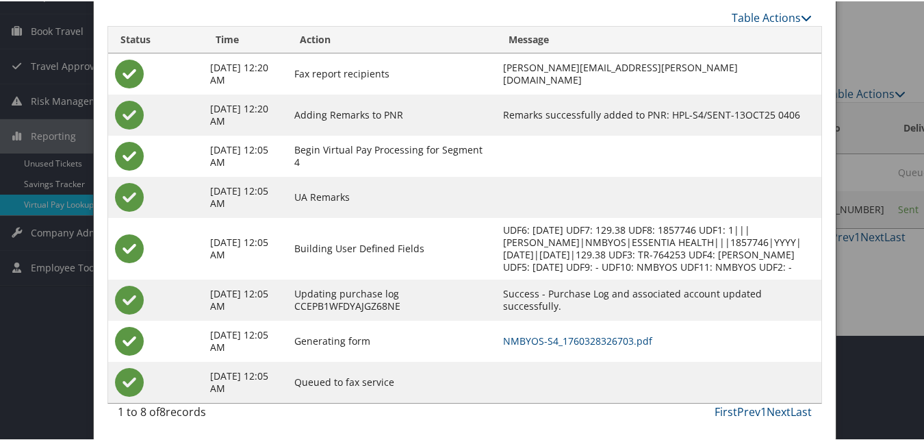
click at [563, 144] on td at bounding box center [658, 154] width 325 height 41
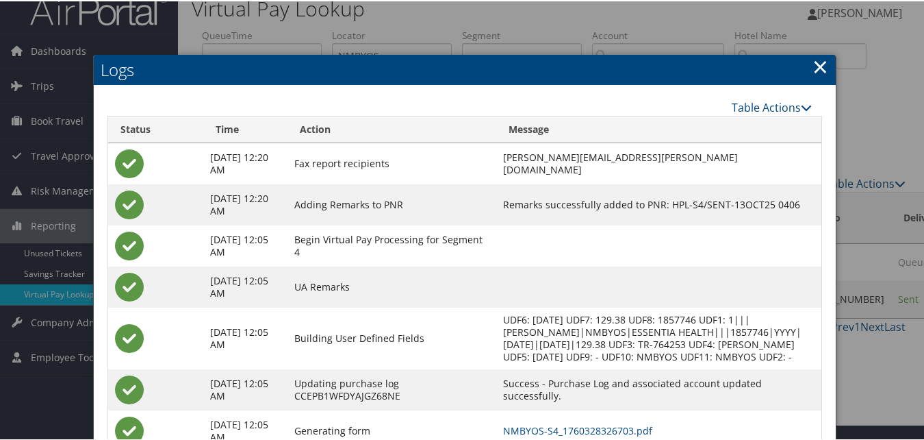
scroll to position [0, 0]
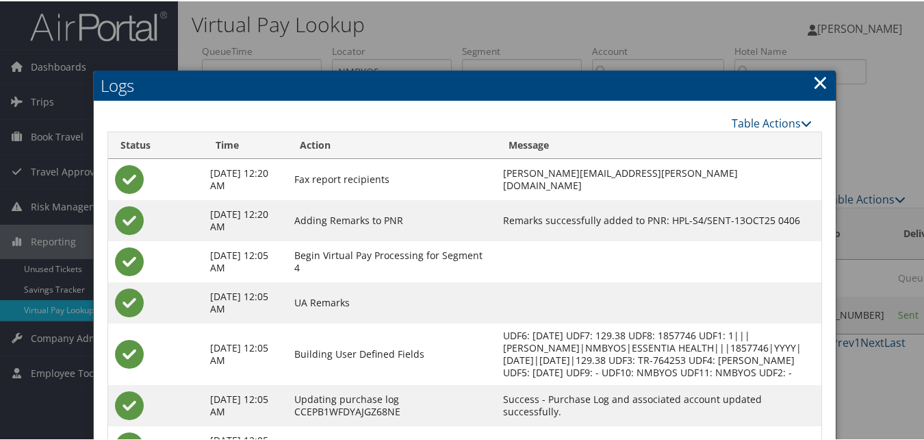
click at [819, 84] on link "×" at bounding box center [821, 80] width 16 height 27
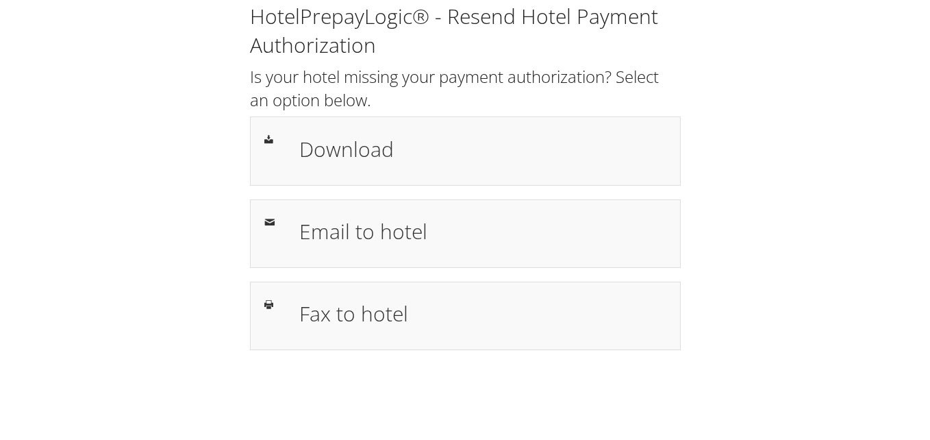
click at [806, 183] on div "HotelPrepayLogic® - Resend Hotel Payment Authorization Is your hotel missing yo…" at bounding box center [465, 182] width 902 height 364
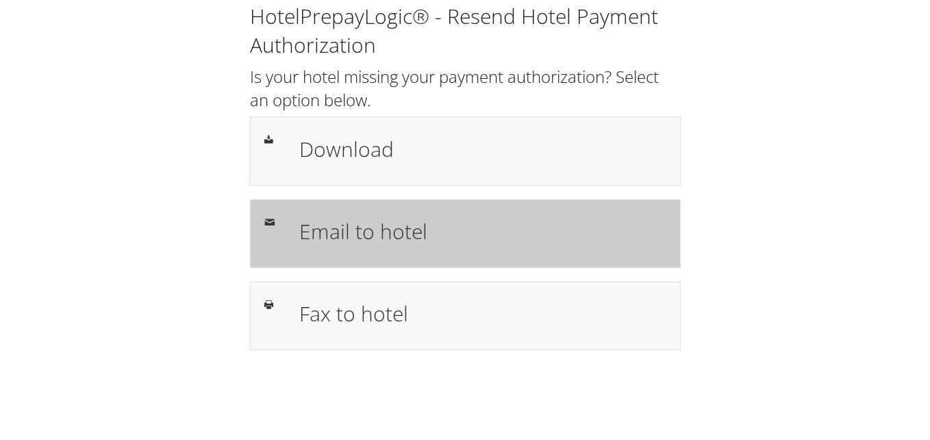
click at [366, 230] on h1 "Email to hotel" at bounding box center [482, 231] width 367 height 31
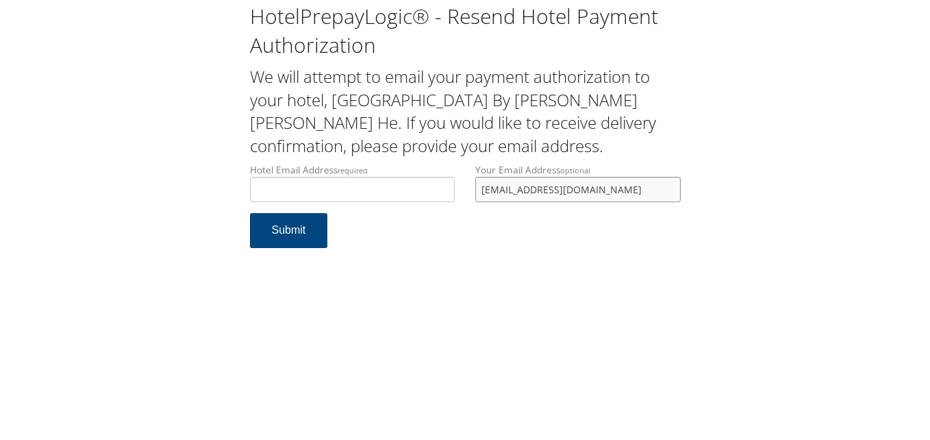
drag, startPoint x: 574, startPoint y: 190, endPoint x: 384, endPoint y: 192, distance: 190.4
click at [384, 192] on div "Hotel Email Address required Hotel email address is required Your Email Address…" at bounding box center [465, 188] width 451 height 50
click at [338, 193] on input "Hotel Email Address required" at bounding box center [352, 189] width 205 height 25
type input "[EMAIL_ADDRESS][DOMAIN_NAME]"
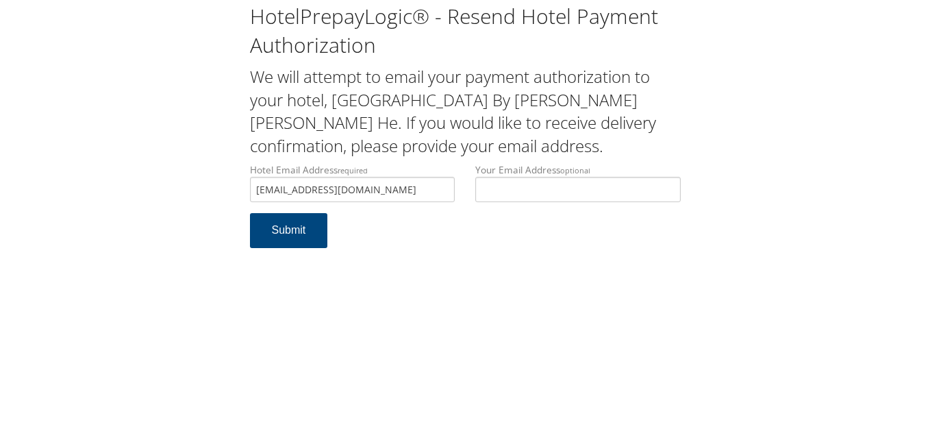
click at [587, 275] on div "HotelPrepayLogic® - Resend Hotel Payment Authorization We will attempt to email…" at bounding box center [465, 220] width 930 height 440
click at [280, 233] on button "Submit" at bounding box center [289, 230] width 78 height 35
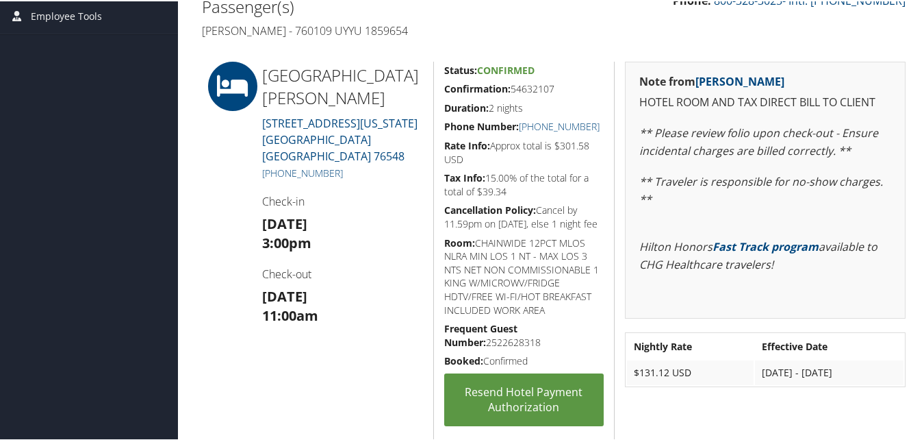
scroll to position [292, 0]
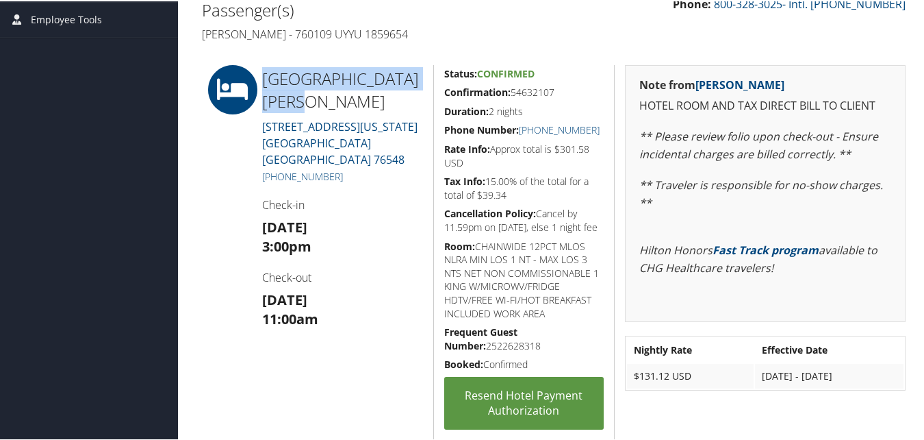
drag, startPoint x: 267, startPoint y: 77, endPoint x: 315, endPoint y: 94, distance: 51.1
click at [315, 94] on h2 "[GEOGRAPHIC_DATA][PERSON_NAME]" at bounding box center [342, 89] width 161 height 46
copy h2 "[GEOGRAPHIC_DATA][PERSON_NAME]"
drag, startPoint x: 328, startPoint y: 174, endPoint x: 276, endPoint y: 179, distance: 52.3
click at [276, 179] on h5 "[PHONE_NUMBER]" at bounding box center [342, 175] width 161 height 14
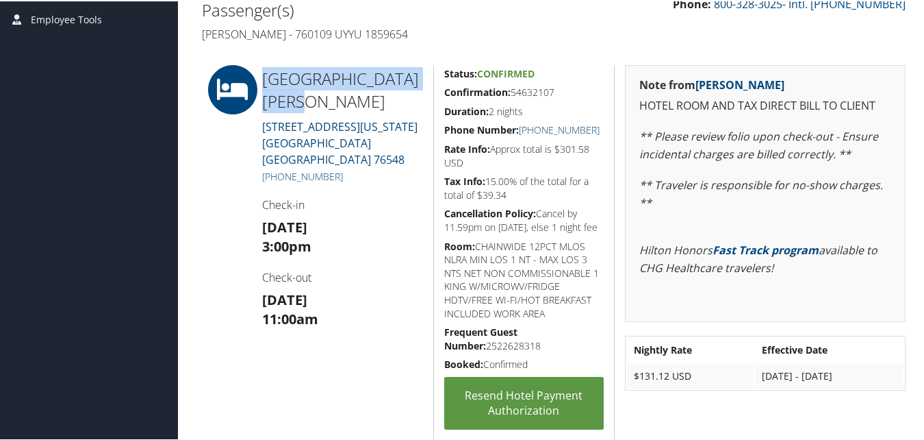
copy link "[PHONE_NUMBER]"
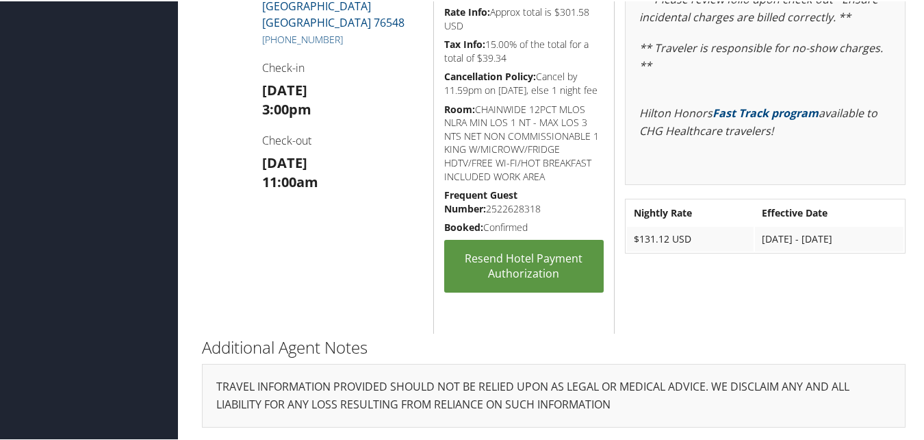
scroll to position [360, 0]
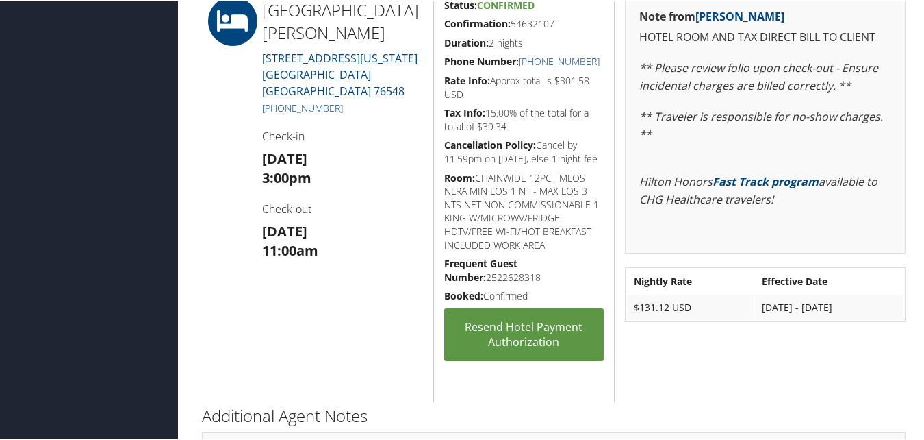
click at [340, 328] on div "[GEOGRAPHIC_DATA][PERSON_NAME] [STREET_ADDRESS][US_STATE] [PHONE_NUMBER] Check-…" at bounding box center [342, 197] width 181 height 405
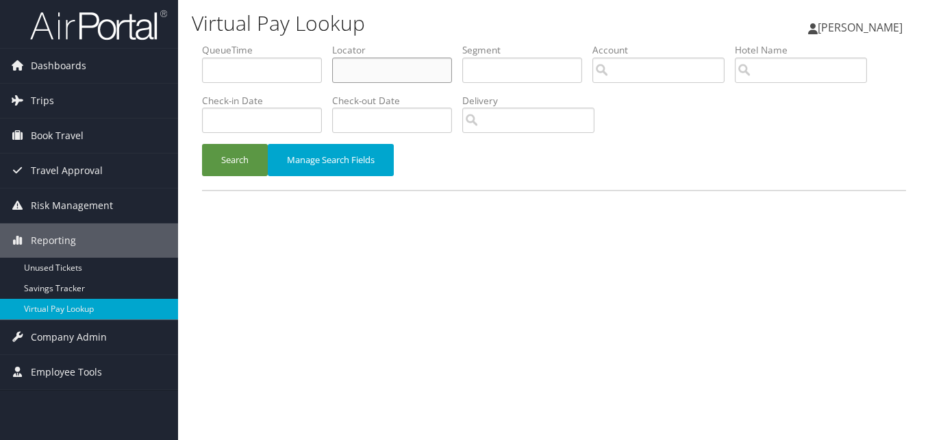
click at [367, 77] on input "text" at bounding box center [392, 70] width 120 height 25
paste input "WWEEBK"
click at [202, 144] on button "Search" at bounding box center [235, 160] width 66 height 32
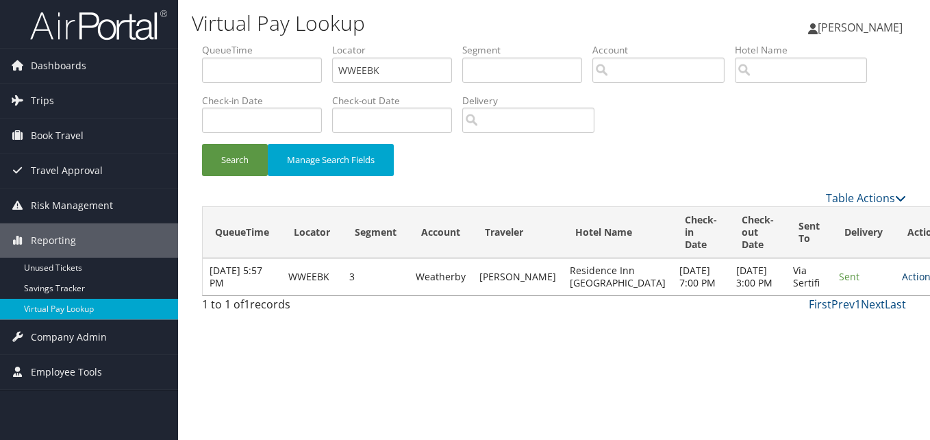
click at [902, 283] on link "Actions" at bounding box center [923, 276] width 43 height 13
click at [847, 328] on link "Logs" at bounding box center [847, 325] width 86 height 23
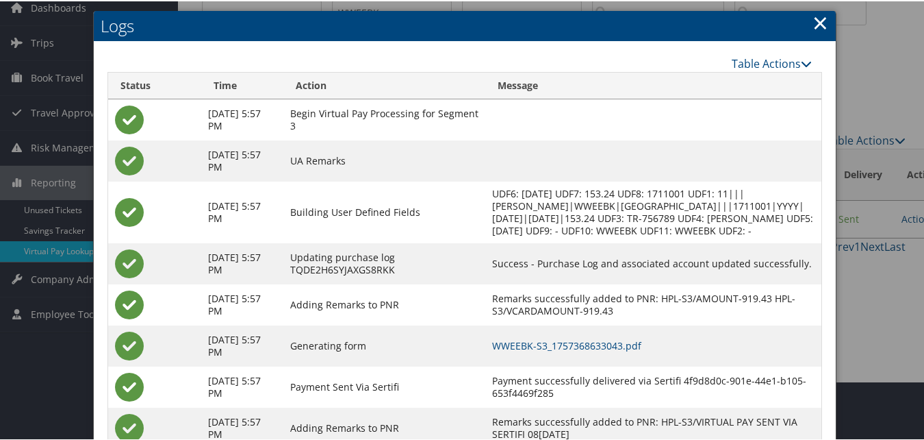
scroll to position [117, 0]
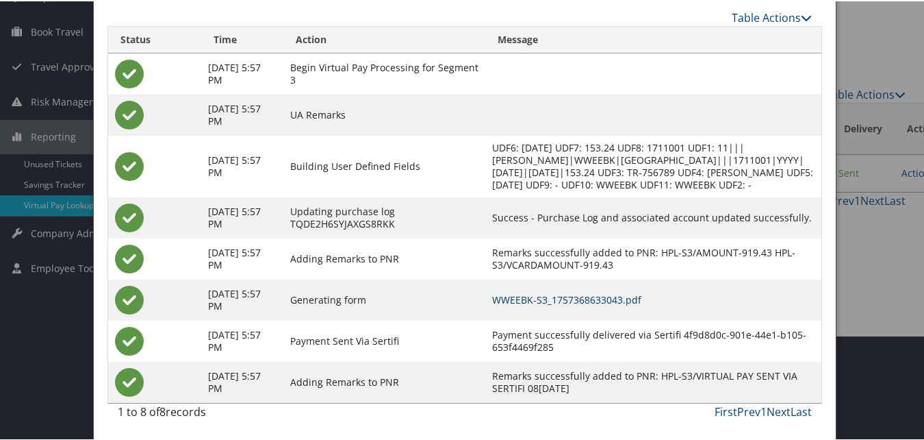
drag, startPoint x: 626, startPoint y: 296, endPoint x: 562, endPoint y: 256, distance: 75.0
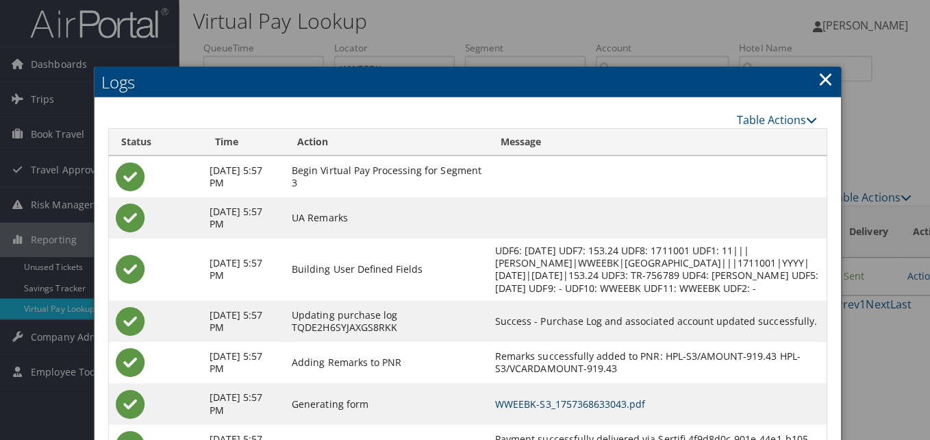
scroll to position [0, 0]
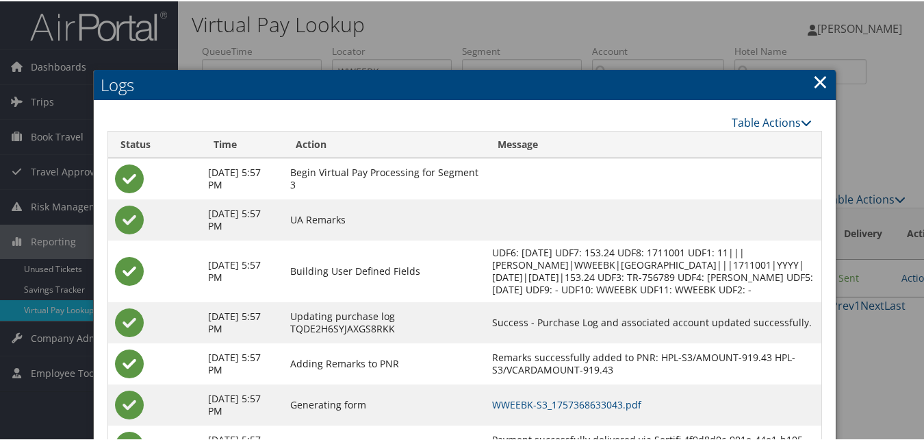
click at [822, 80] on link "×" at bounding box center [821, 79] width 16 height 27
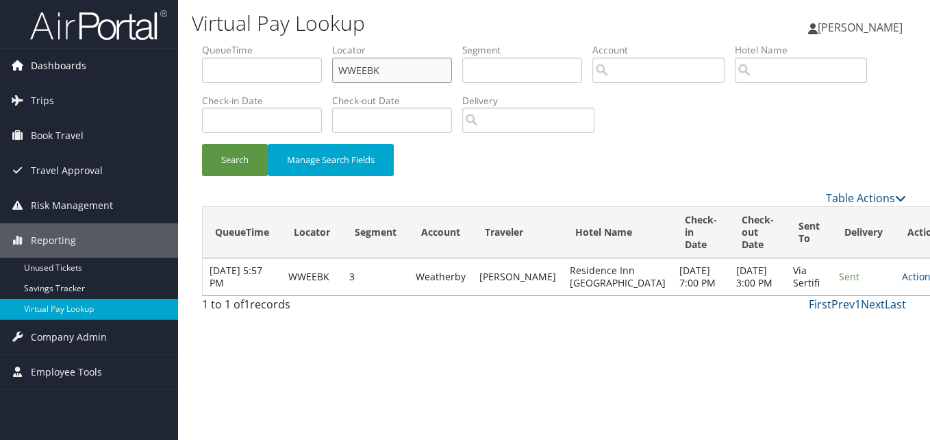
drag, startPoint x: 253, startPoint y: 73, endPoint x: 100, endPoint y: 75, distance: 153.4
click at [100, 75] on div "Dashboards AirPortal 360™ (Manager) My Travel Dashboard Trips Airtinerary® Look…" at bounding box center [465, 220] width 930 height 440
paste input "OJBIHT"
click at [202, 144] on button "Search" at bounding box center [235, 160] width 66 height 32
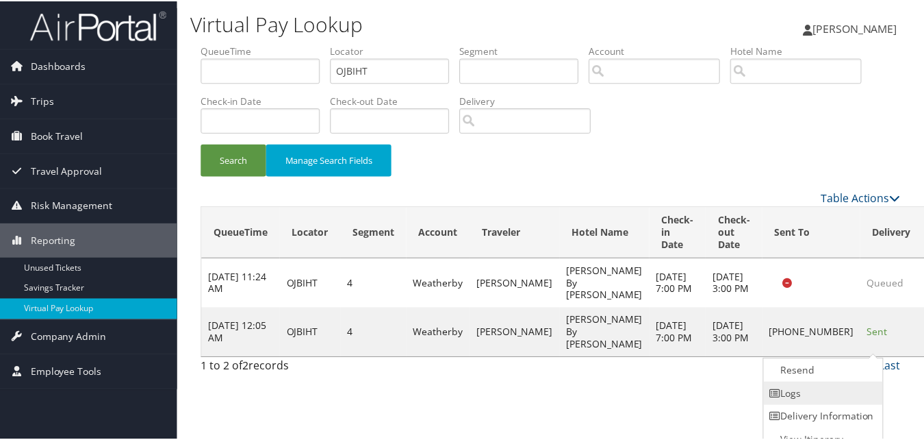
scroll to position [13, 0]
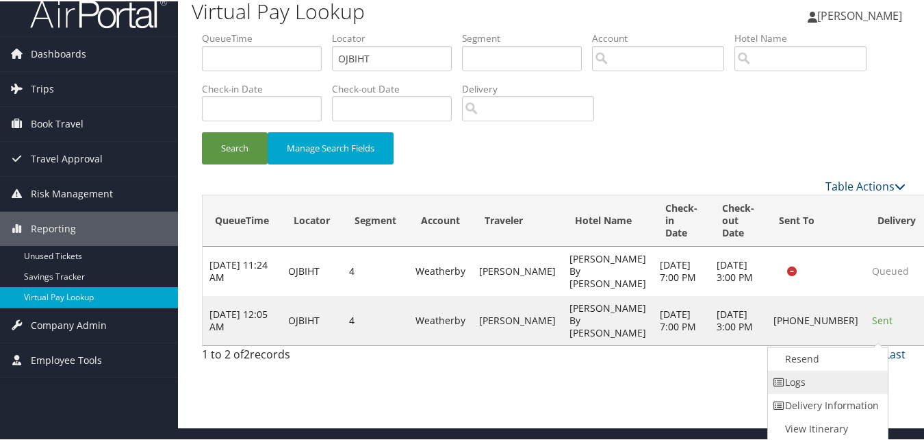
click at [841, 377] on link "Logs" at bounding box center [826, 380] width 117 height 23
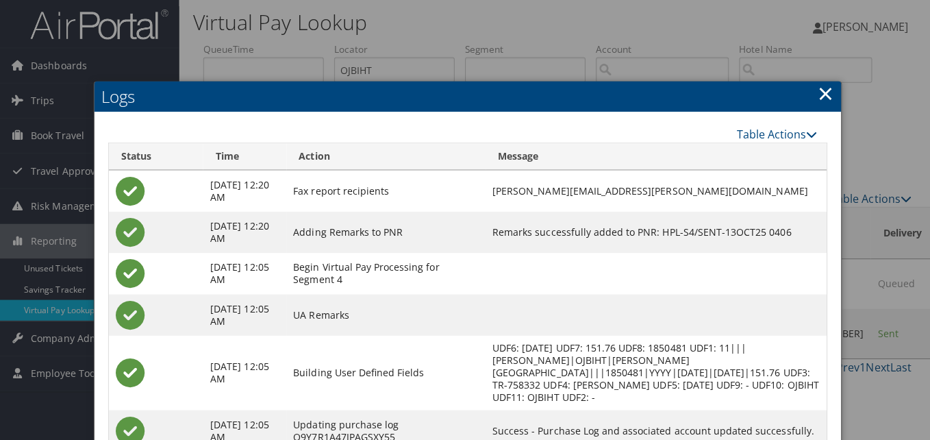
scroll to position [0, 0]
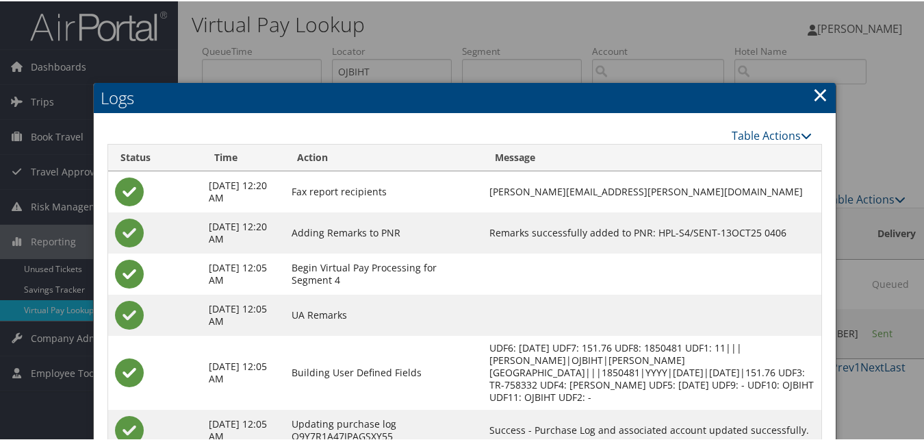
click at [815, 94] on link "×" at bounding box center [821, 92] width 16 height 27
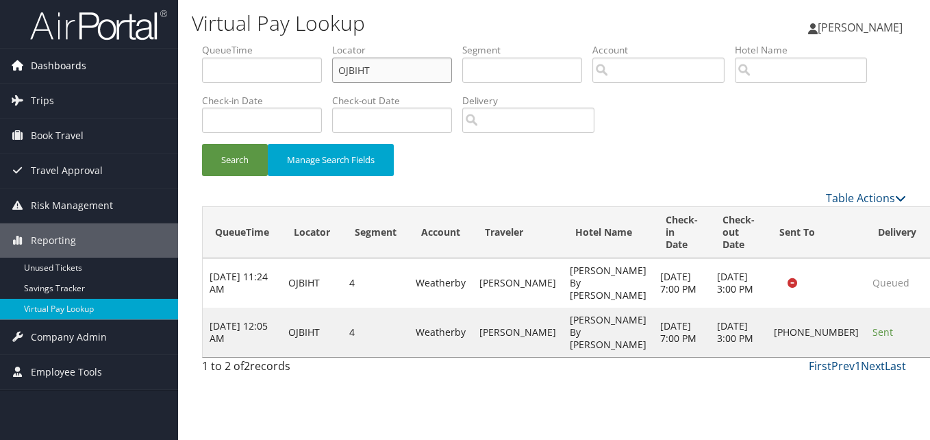
drag, startPoint x: 179, startPoint y: 79, endPoint x: 163, endPoint y: 79, distance: 16.4
click at [163, 79] on div "Dashboards AirPortal 360™ (Manager) My Travel Dashboard Trips Airtinerary® Look…" at bounding box center [465, 220] width 930 height 440
paste input "FDNXEQ"
click at [202, 144] on button "Search" at bounding box center [235, 160] width 66 height 32
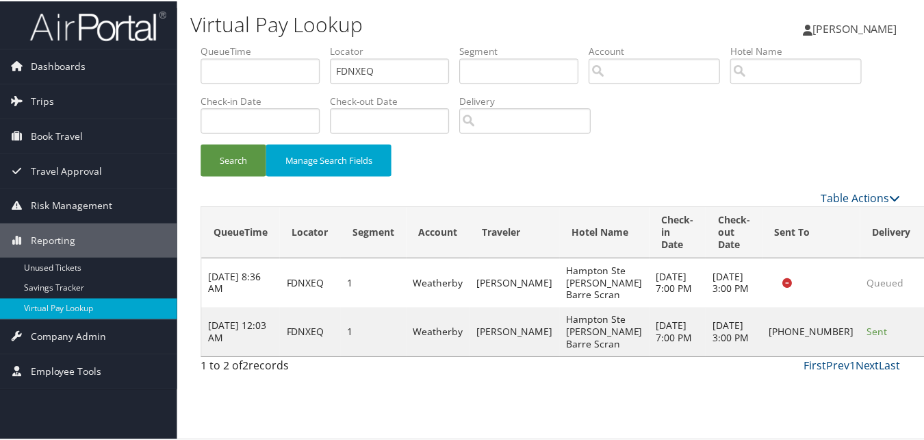
scroll to position [31, 0]
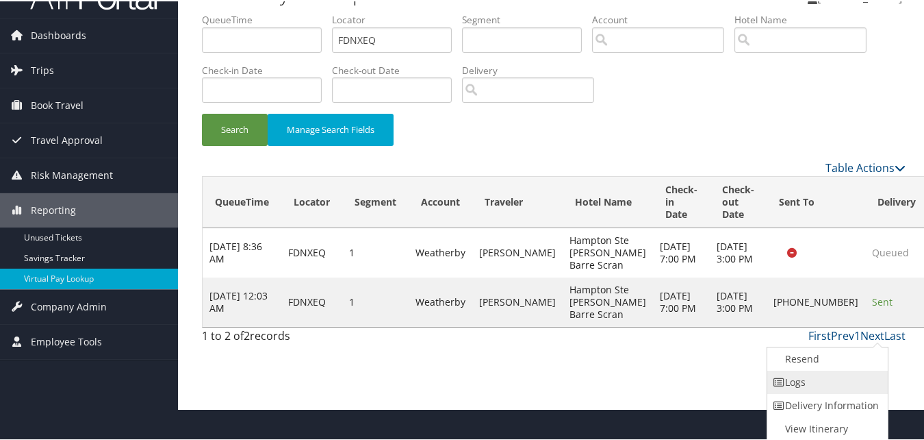
click at [826, 384] on link "Logs" at bounding box center [826, 380] width 117 height 23
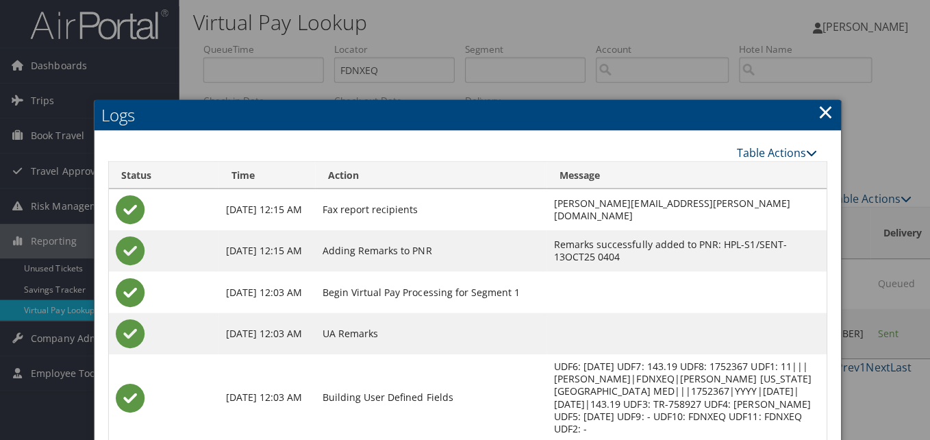
scroll to position [0, 0]
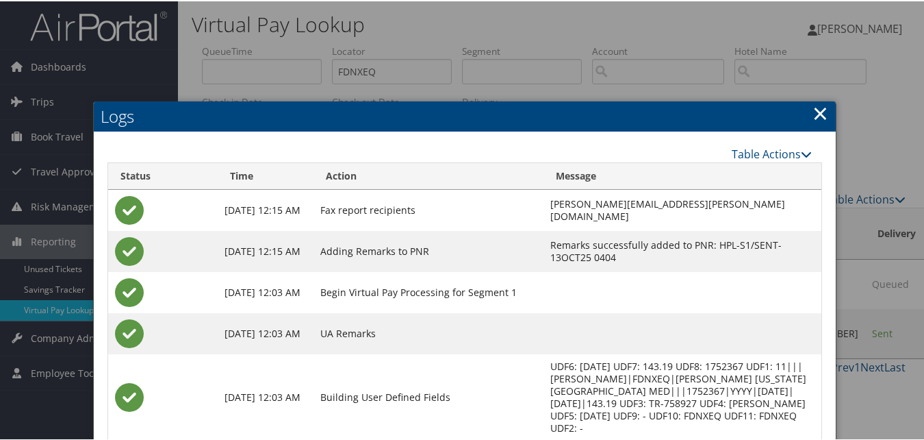
click at [819, 110] on link "×" at bounding box center [821, 111] width 16 height 27
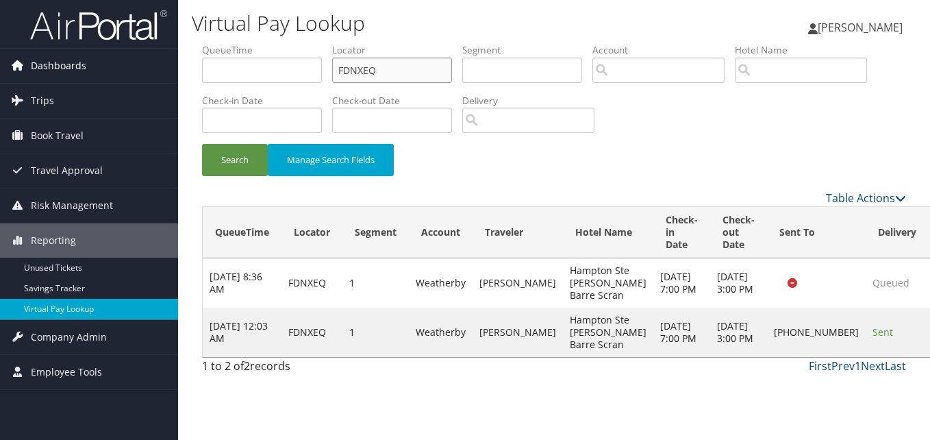
drag, startPoint x: 368, startPoint y: 76, endPoint x: 115, endPoint y: 71, distance: 253.4
click at [115, 71] on div "Dashboards AirPortal 360™ (Manager) My Travel Dashboard Trips Airtinerary® Look…" at bounding box center [465, 220] width 930 height 440
paste input "HFZC"
type input "FHFZCQ"
click at [202, 144] on button "Search" at bounding box center [235, 160] width 66 height 32
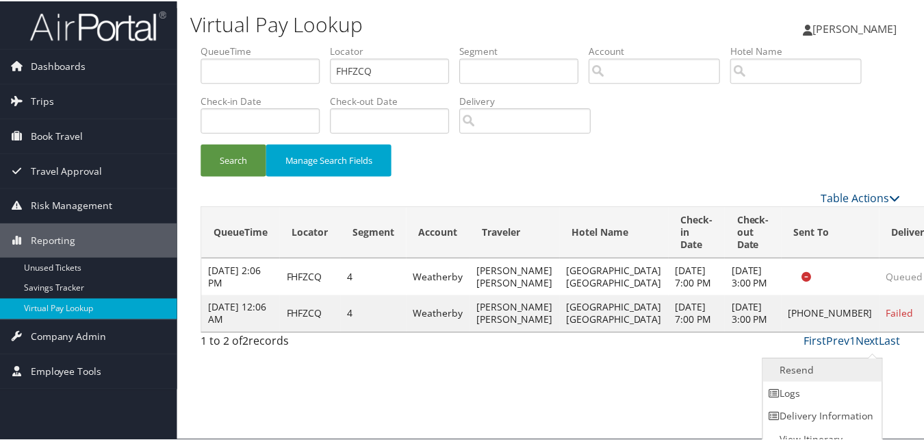
scroll to position [13, 0]
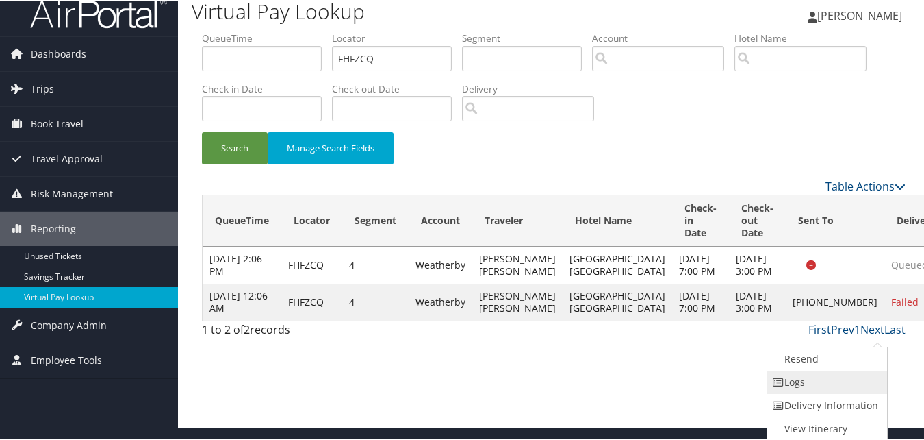
click at [812, 375] on link "Logs" at bounding box center [826, 380] width 117 height 23
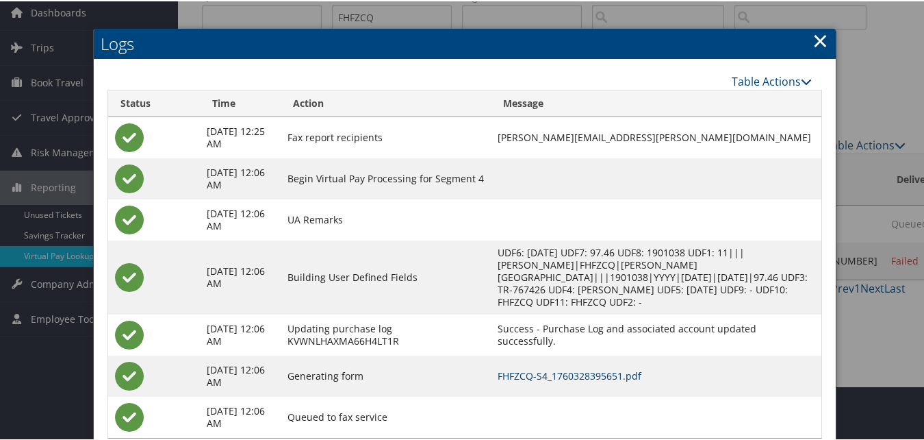
scroll to position [21, 0]
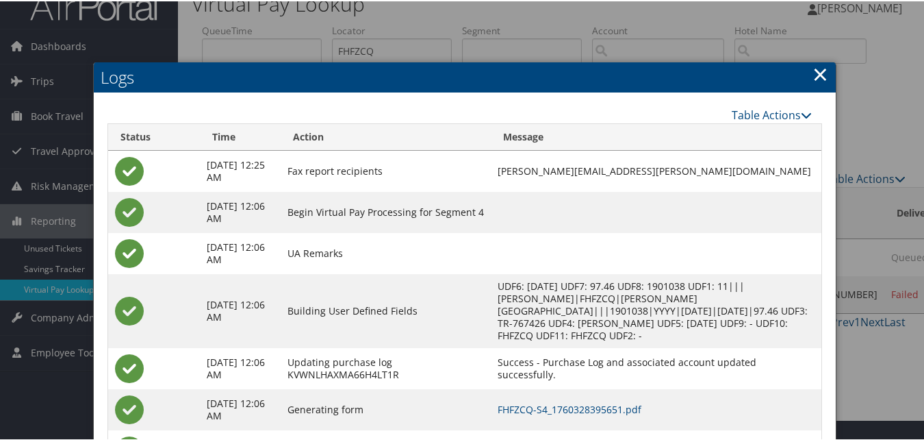
click at [820, 73] on link "×" at bounding box center [821, 72] width 16 height 27
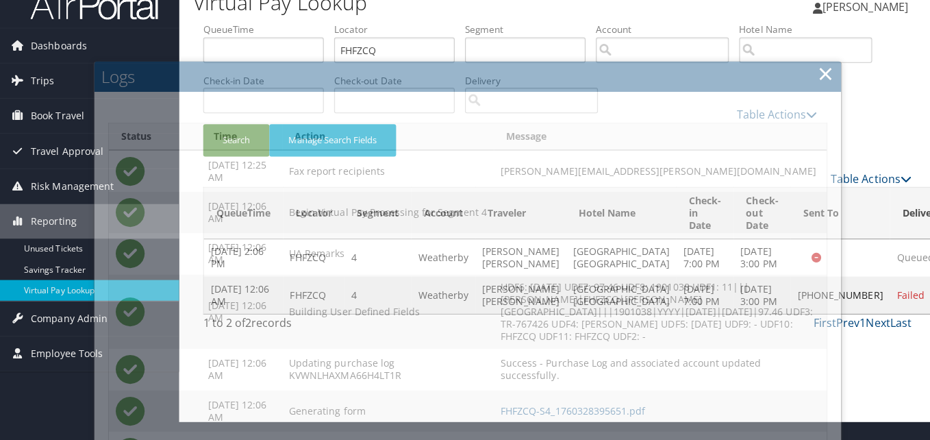
scroll to position [0, 0]
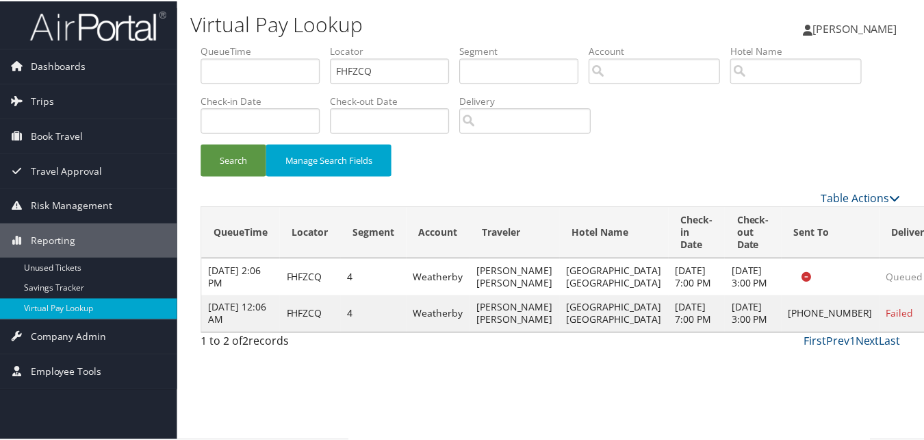
scroll to position [13, 0]
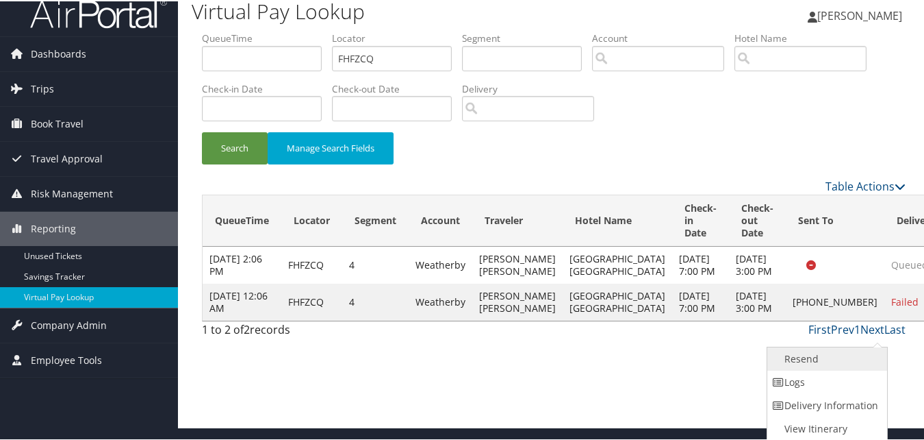
click at [811, 353] on link "Resend" at bounding box center [826, 357] width 117 height 23
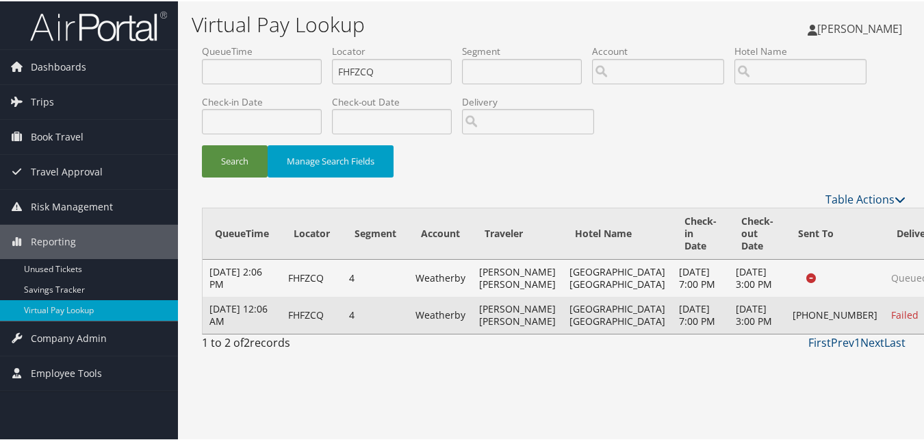
scroll to position [0, 0]
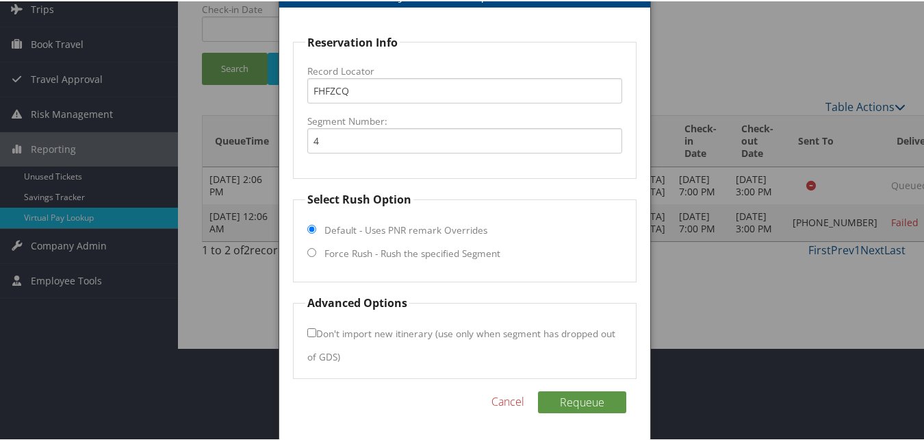
click at [309, 251] on input "Force Rush - Rush the specified Segment" at bounding box center [311, 250] width 9 height 9
radio input "true"
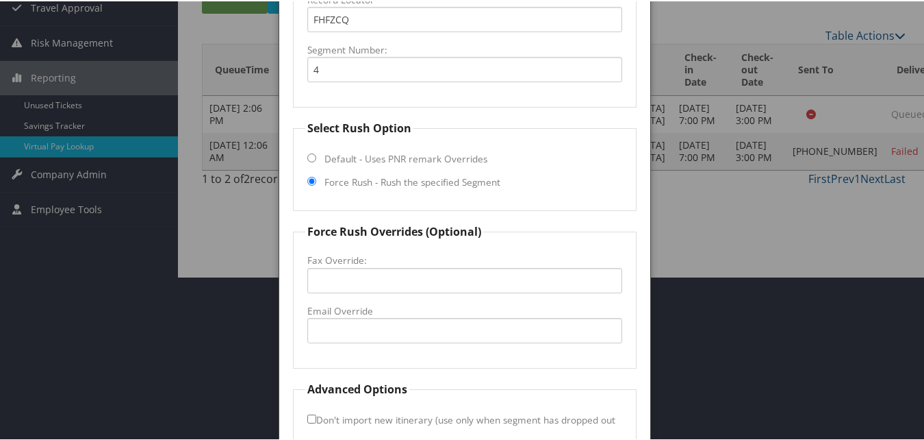
scroll to position [229, 0]
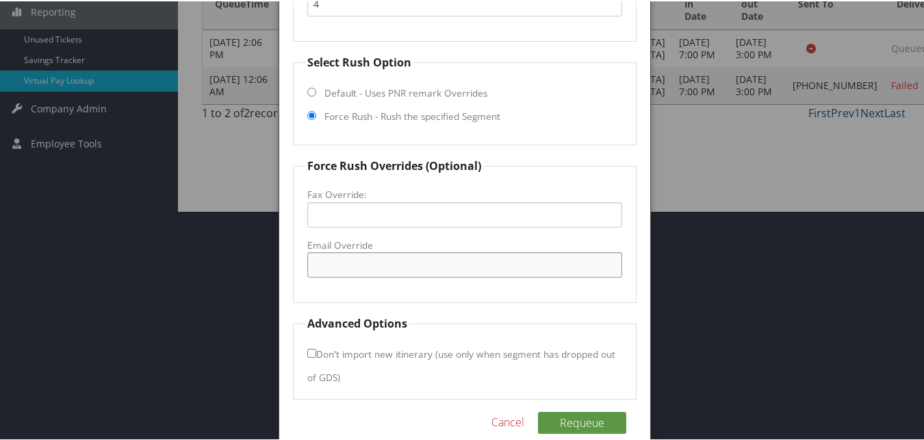
click at [335, 259] on input "Email Override" at bounding box center [464, 263] width 314 height 25
paste input "[EMAIL_ADDRESS][DOMAIN_NAME]"
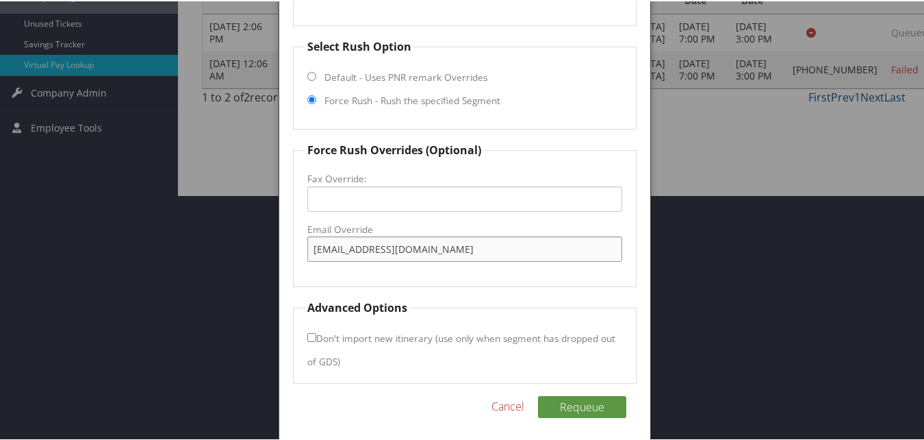
scroll to position [250, 0]
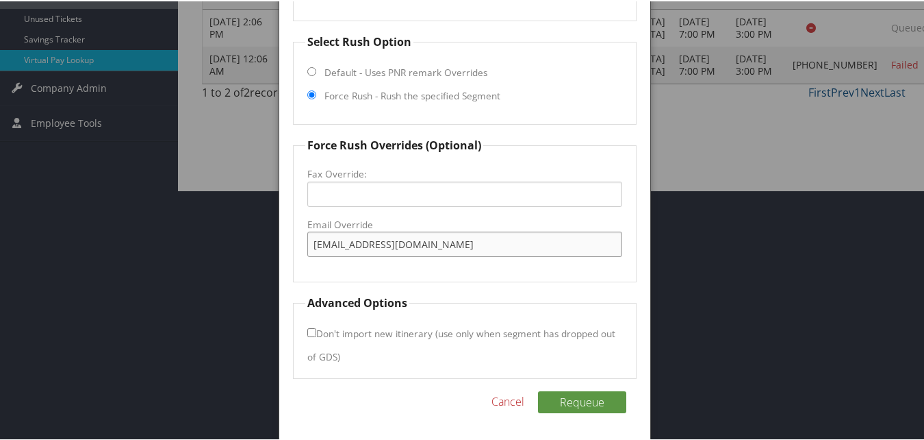
click at [393, 242] on input "[EMAIL_ADDRESS][DOMAIN_NAME]" at bounding box center [464, 242] width 314 height 25
type input "[EMAIL_ADDRESS][DOMAIN_NAME]"
click at [451, 277] on fieldset "Force Rush Overrides (Optional) Fax Override: Email Override [EMAIL_ADDRESS][DO…" at bounding box center [464, 208] width 343 height 145
click at [573, 398] on button "Requeue" at bounding box center [582, 401] width 88 height 22
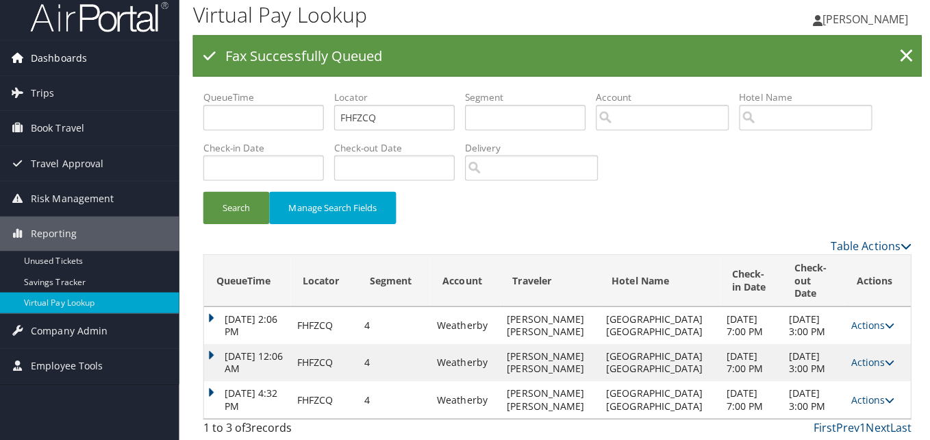
scroll to position [0, 0]
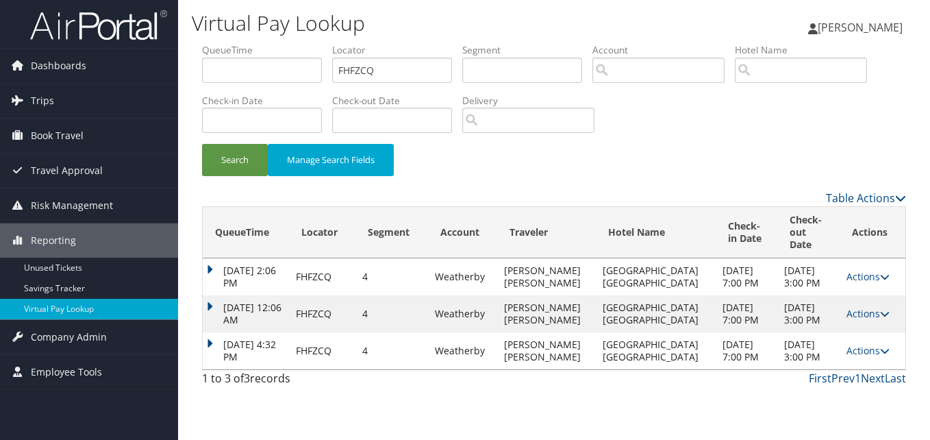
click at [536, 177] on div "Search Manage Search Fields" at bounding box center [554, 167] width 724 height 46
click at [865, 357] on link "Actions" at bounding box center [867, 350] width 43 height 13
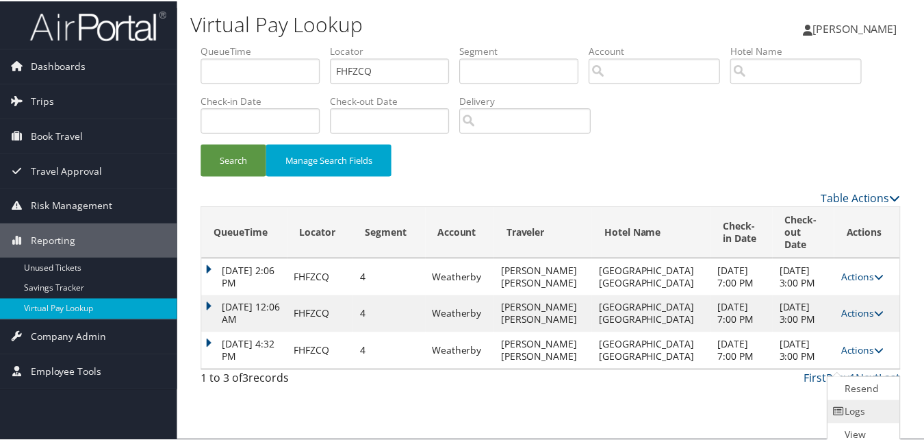
scroll to position [21, 0]
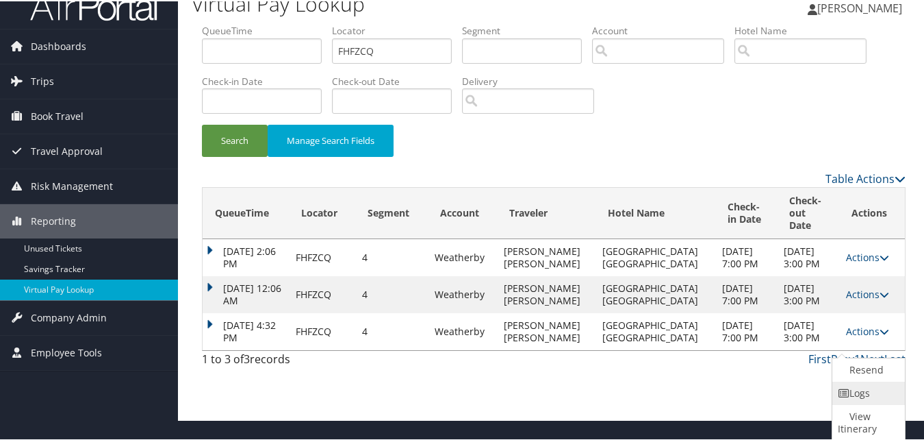
click at [870, 392] on link "Logs" at bounding box center [867, 391] width 69 height 23
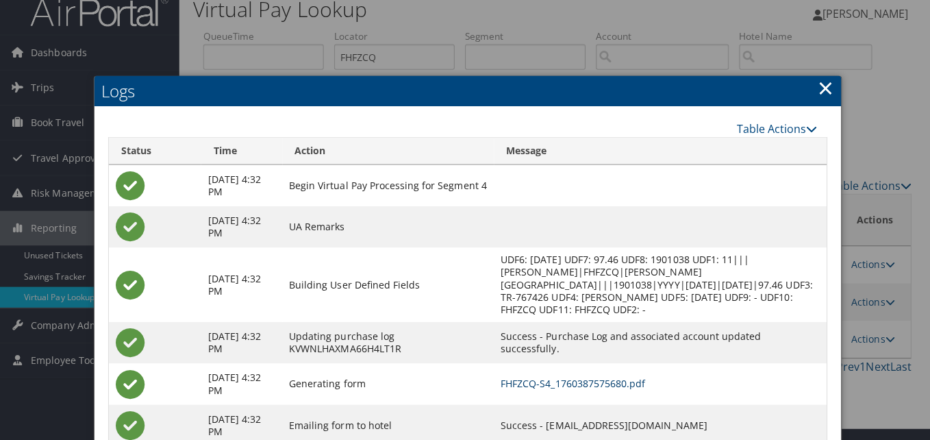
scroll to position [0, 0]
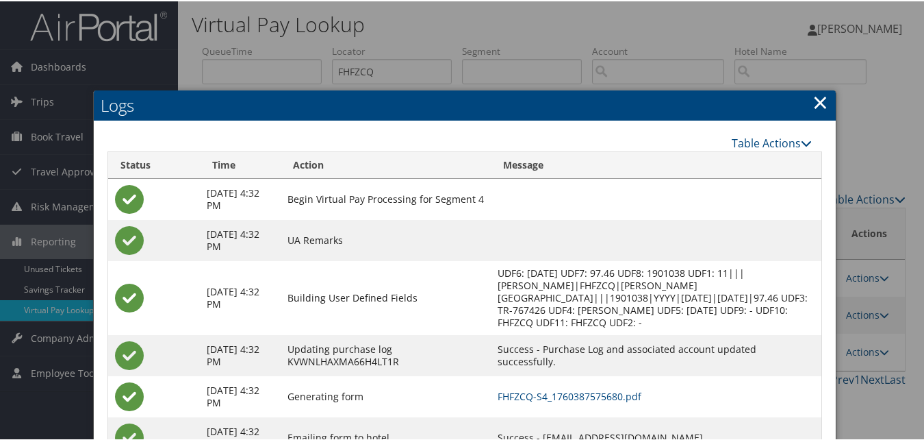
click at [815, 102] on link "×" at bounding box center [821, 100] width 16 height 27
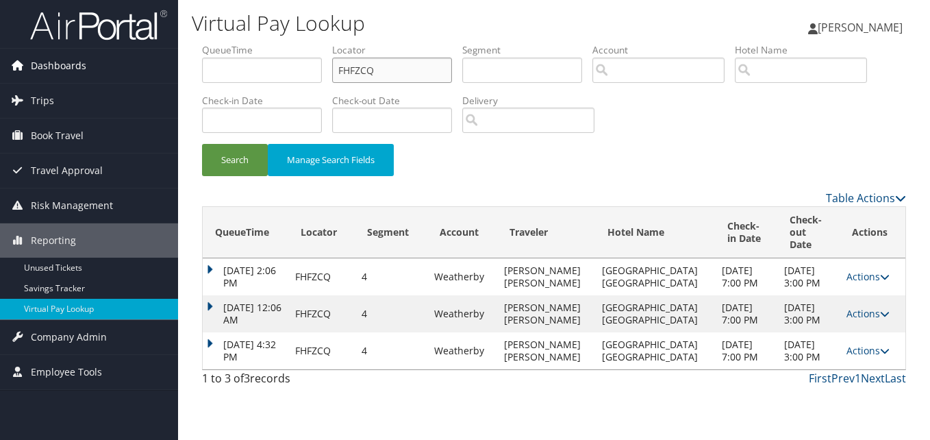
drag, startPoint x: 385, startPoint y: 67, endPoint x: 170, endPoint y: 72, distance: 215.0
click at [173, 70] on div "Dashboards AirPortal 360™ (Manager) My Travel Dashboard Trips Airtinerary® Look…" at bounding box center [465, 220] width 930 height 440
paste input "DHUYQI"
click at [202, 144] on button "Search" at bounding box center [235, 160] width 66 height 32
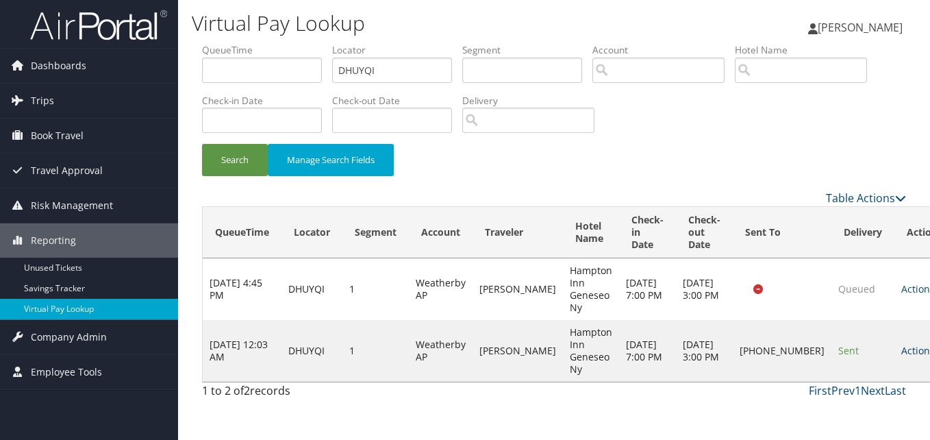
click at [901, 344] on link "Actions" at bounding box center [922, 350] width 43 height 13
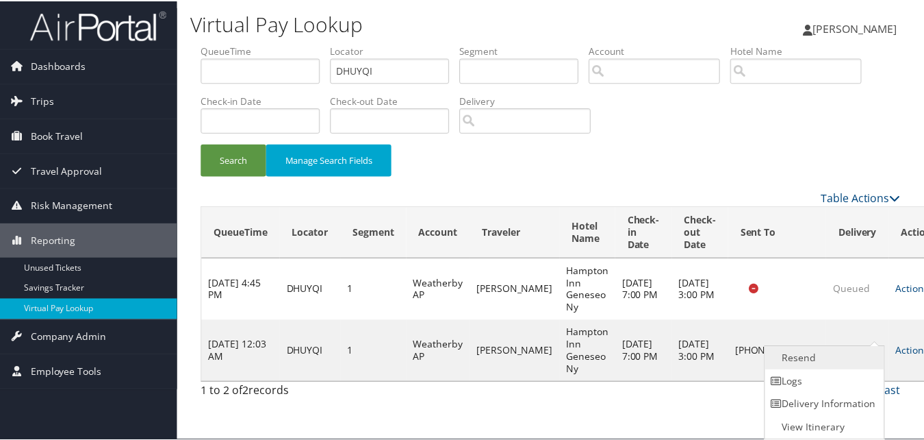
scroll to position [1, 0]
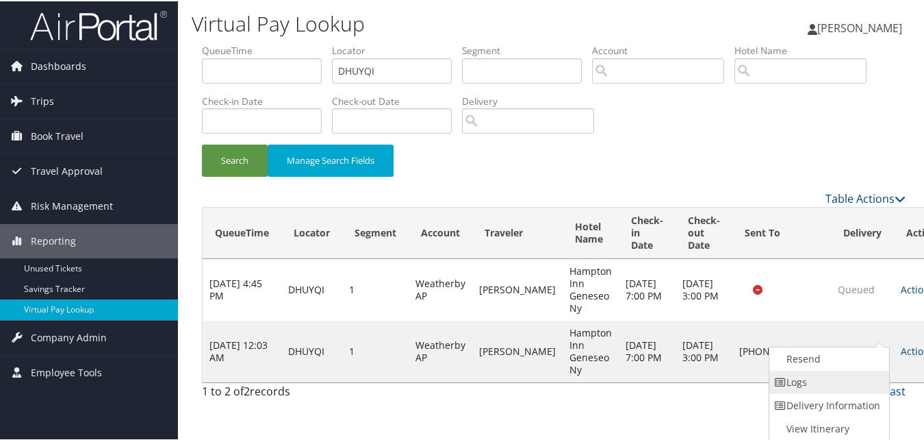
click at [833, 381] on link "Logs" at bounding box center [828, 380] width 117 height 23
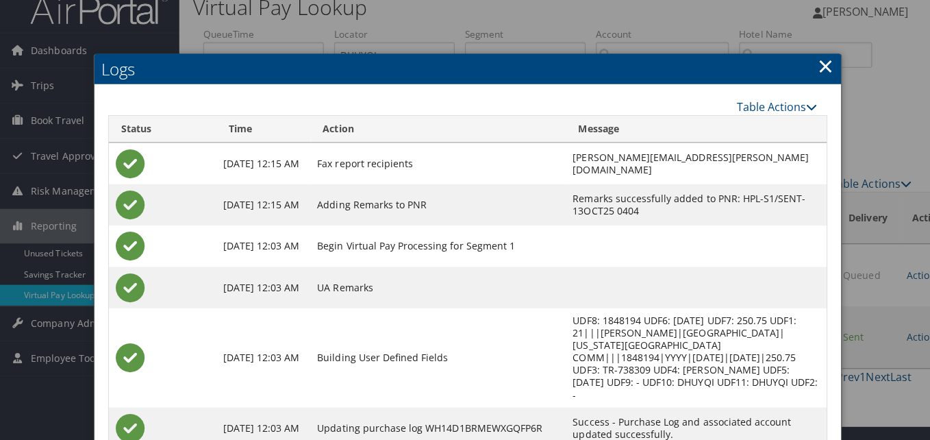
scroll to position [0, 0]
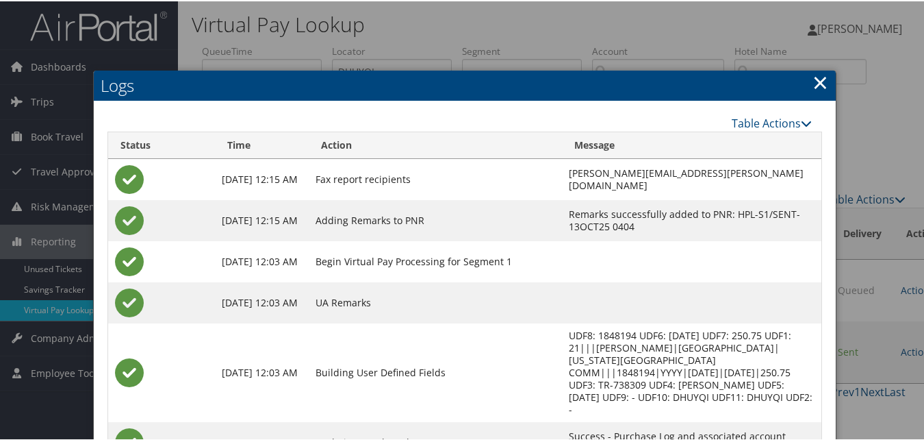
click at [821, 80] on link "×" at bounding box center [821, 80] width 16 height 27
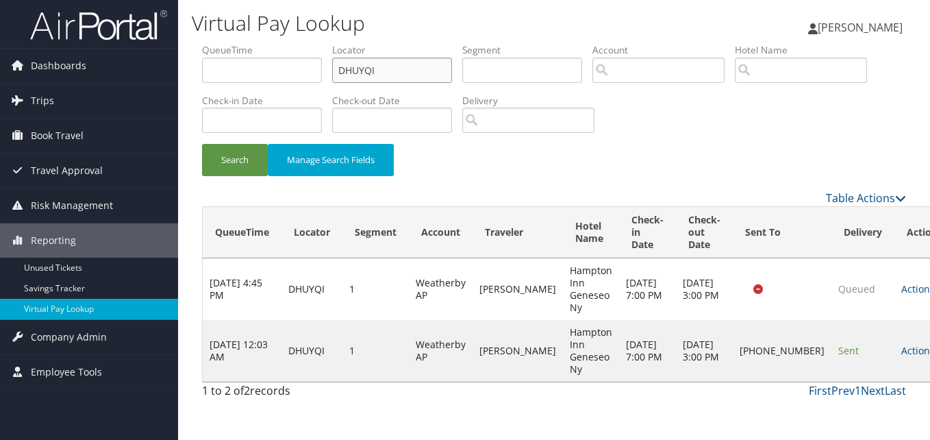
drag, startPoint x: 394, startPoint y: 73, endPoint x: 54, endPoint y: 34, distance: 341.8
click at [58, 34] on div "Dashboards AirPortal 360™ (Manager) My Travel Dashboard Trips Airtinerary® Look…" at bounding box center [465, 220] width 930 height 440
paste input "OWSNFE"
type input "OWSNFE"
click at [202, 144] on button "Search" at bounding box center [235, 160] width 66 height 32
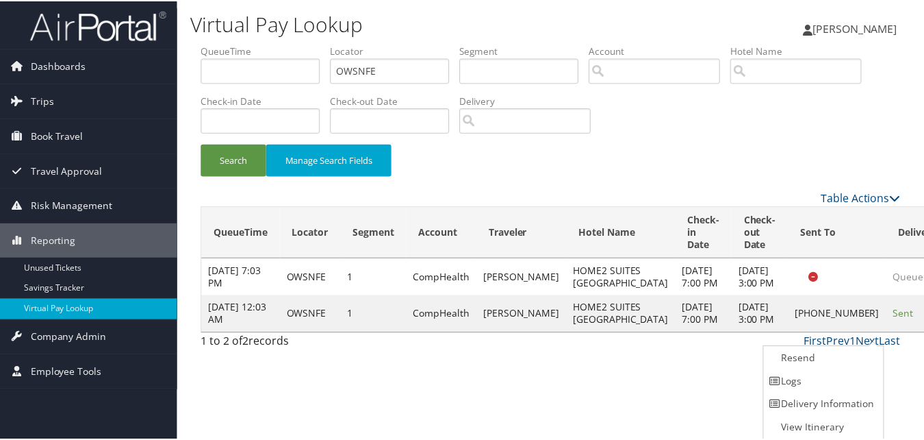
scroll to position [1, 0]
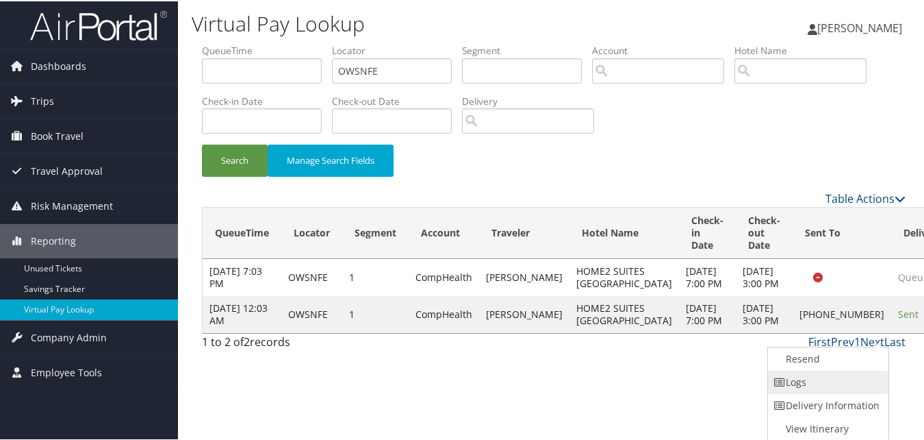
click at [819, 379] on link "Logs" at bounding box center [826, 380] width 117 height 23
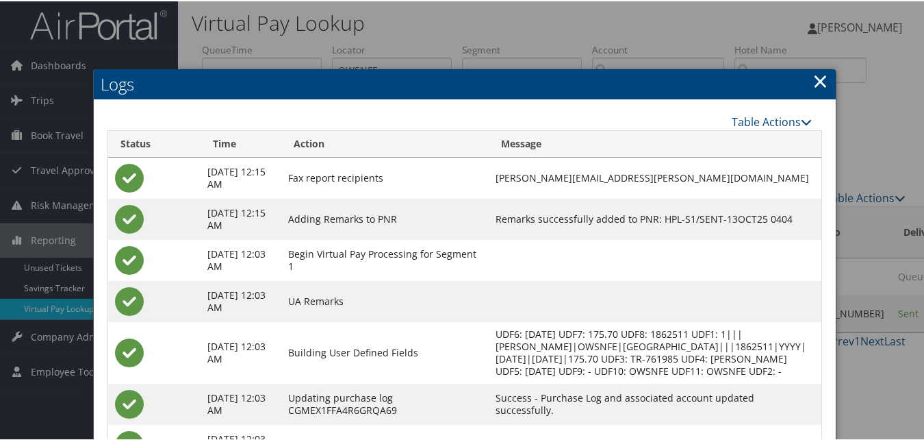
scroll to position [0, 0]
